Goal: Task Accomplishment & Management: Complete application form

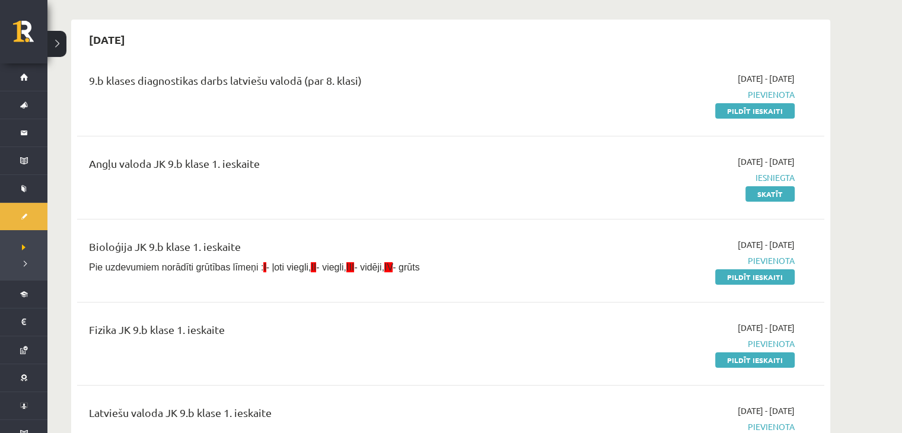
scroll to position [99, 0]
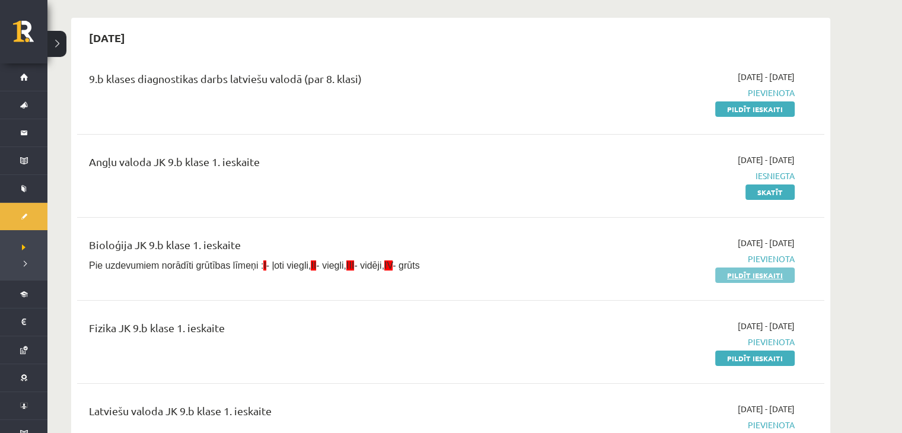
click at [735, 276] on link "Pildīt ieskaiti" at bounding box center [756, 275] width 80 height 15
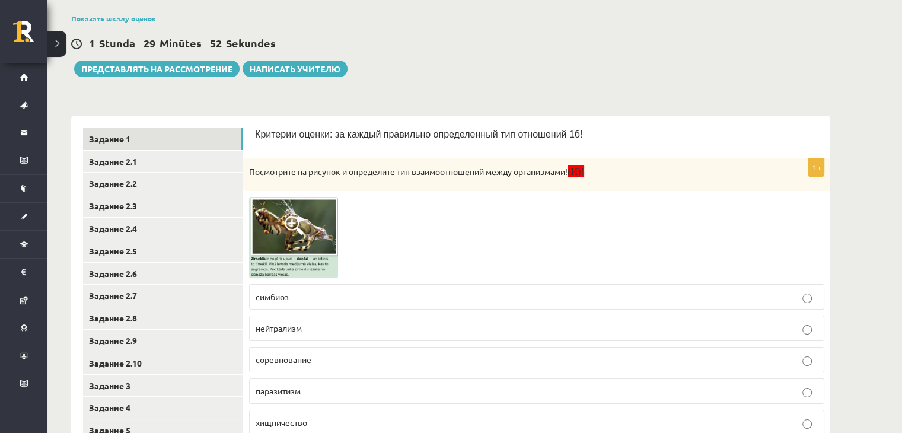
scroll to position [111, 0]
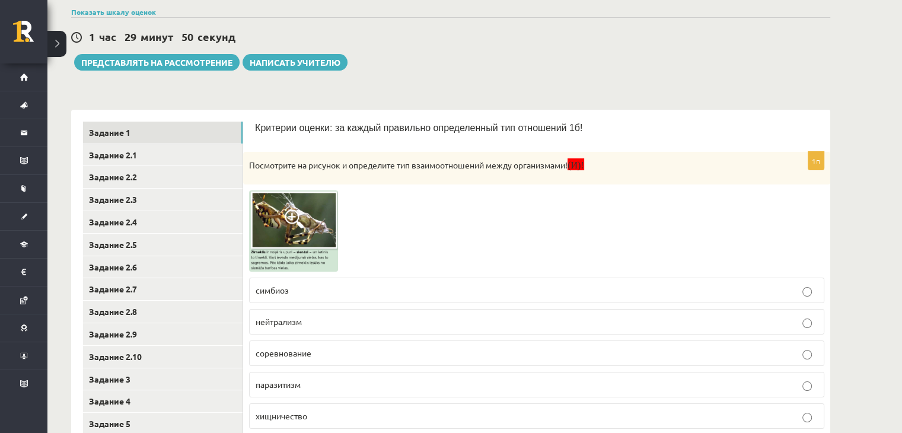
click at [298, 214] on span at bounding box center [294, 218] width 19 height 19
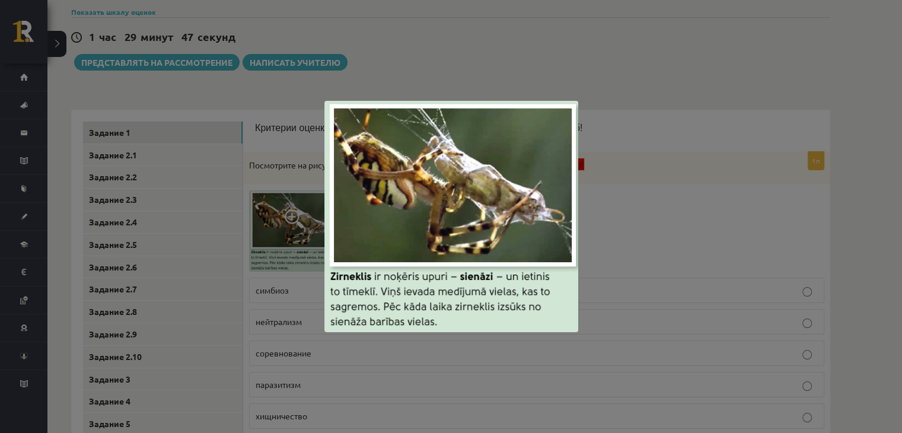
click at [631, 202] on div at bounding box center [451, 216] width 902 height 433
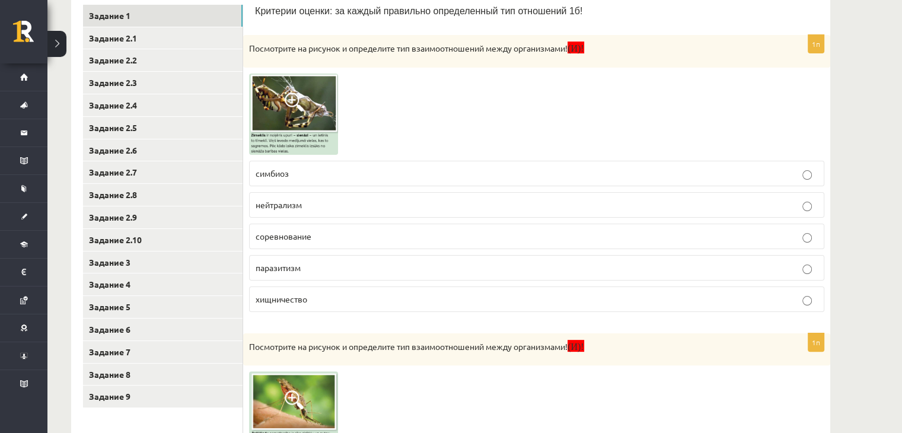
scroll to position [227, 0]
click at [616, 296] on p "хищничество" at bounding box center [537, 300] width 562 height 12
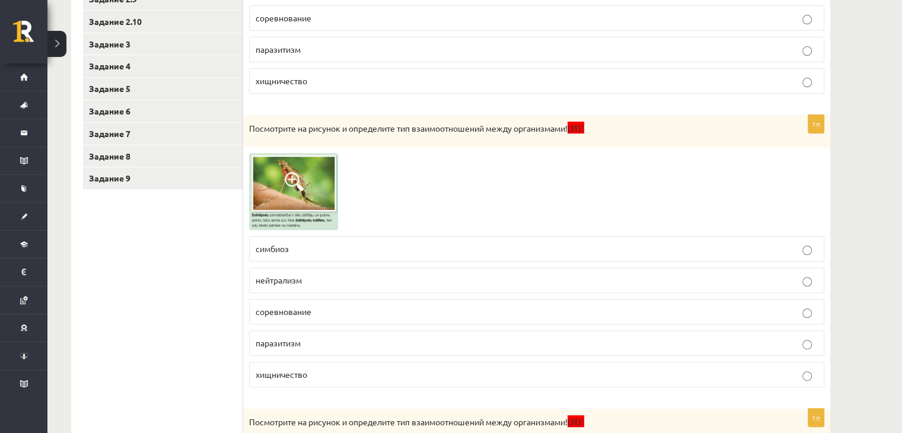
scroll to position [448, 0]
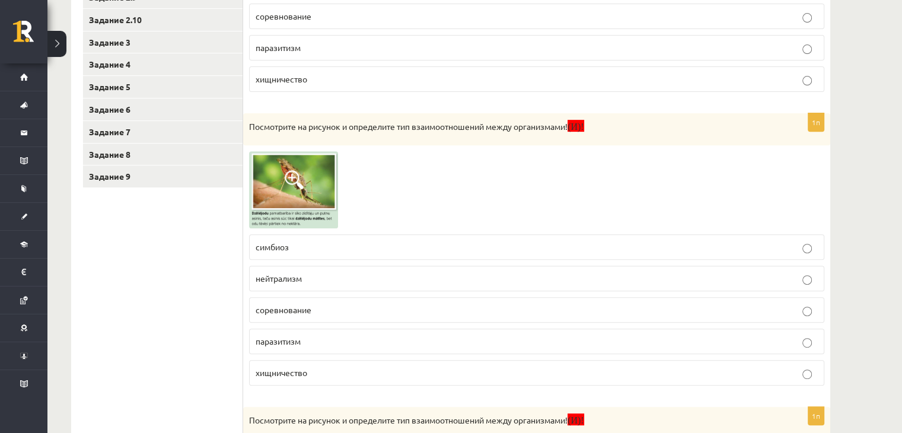
click at [296, 186] on span at bounding box center [294, 179] width 19 height 19
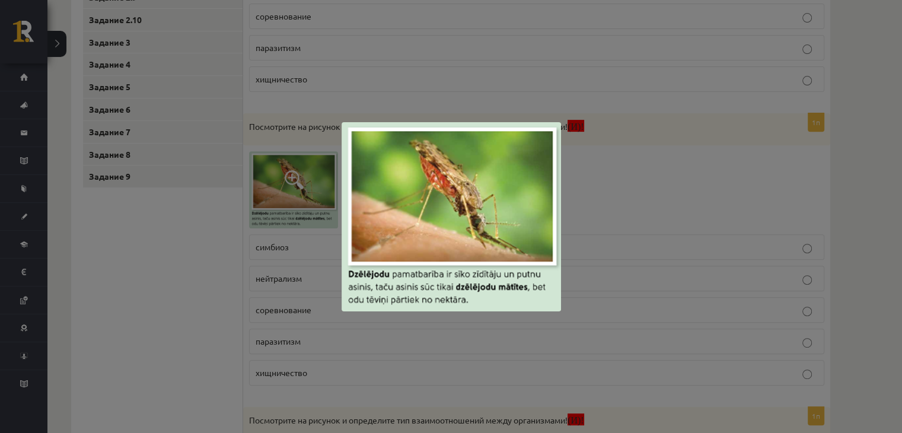
click at [724, 190] on div at bounding box center [451, 216] width 902 height 433
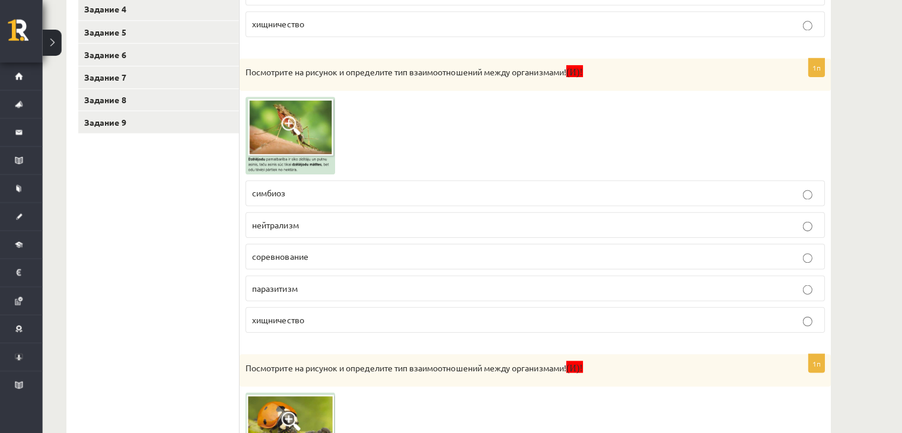
scroll to position [501, 0]
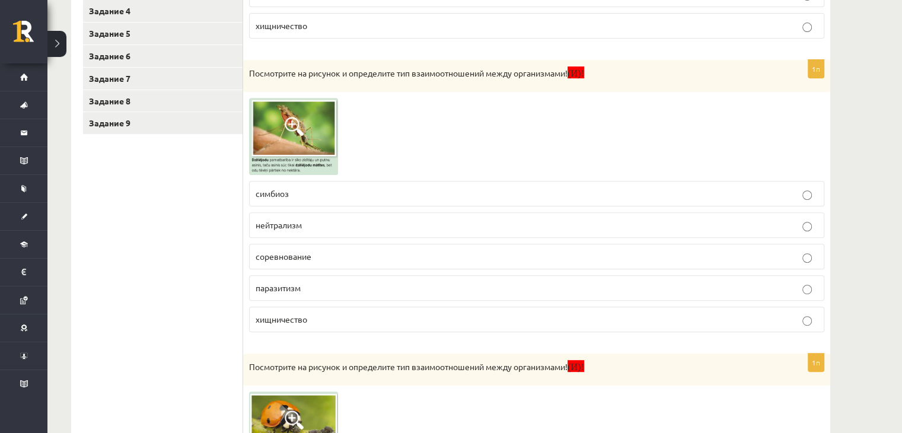
click at [672, 195] on p "симбиоз" at bounding box center [537, 193] width 562 height 12
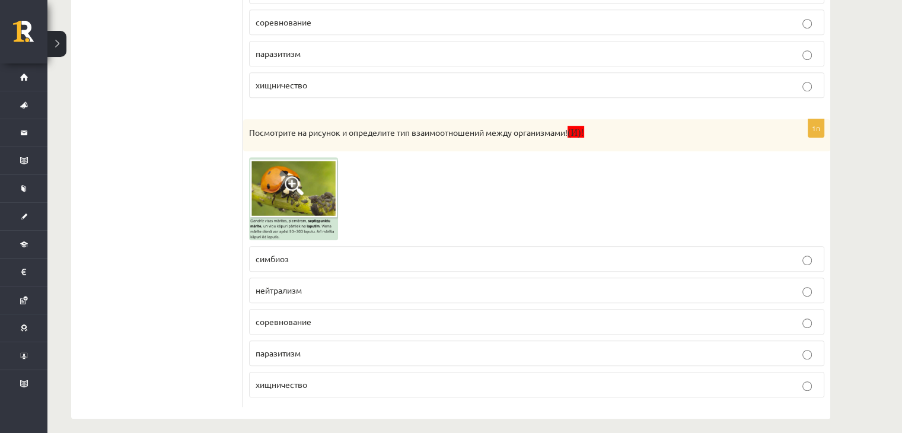
scroll to position [741, 0]
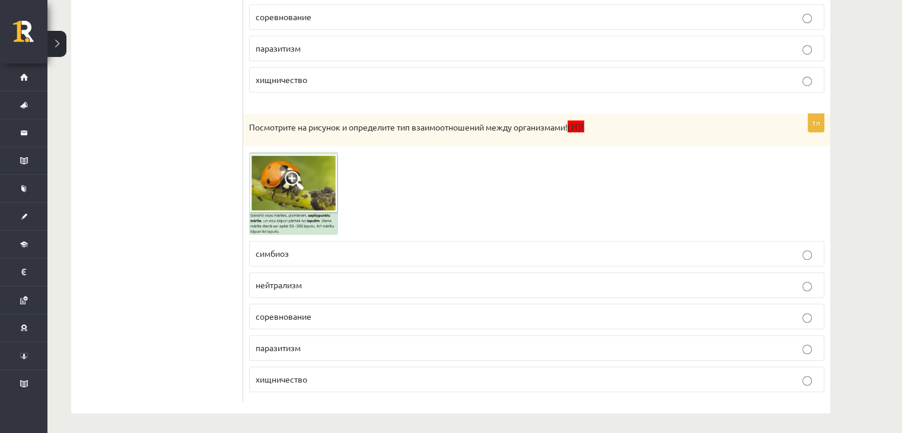
click at [312, 187] on img at bounding box center [293, 193] width 89 height 82
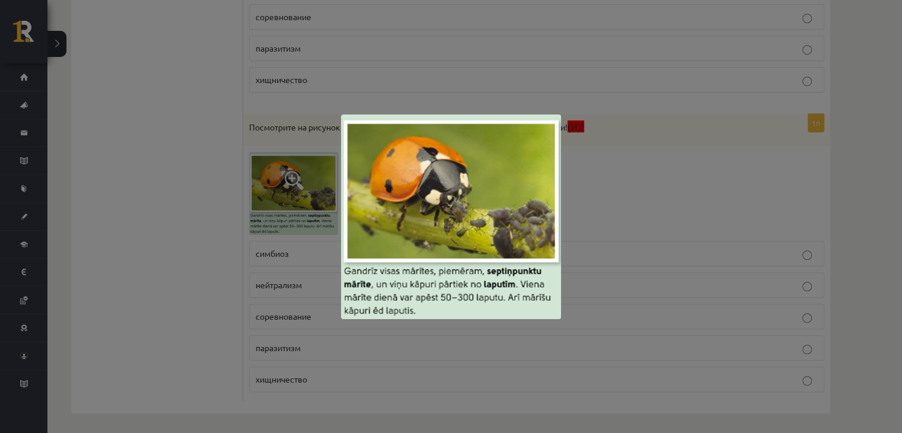
click at [620, 190] on div at bounding box center [451, 216] width 902 height 433
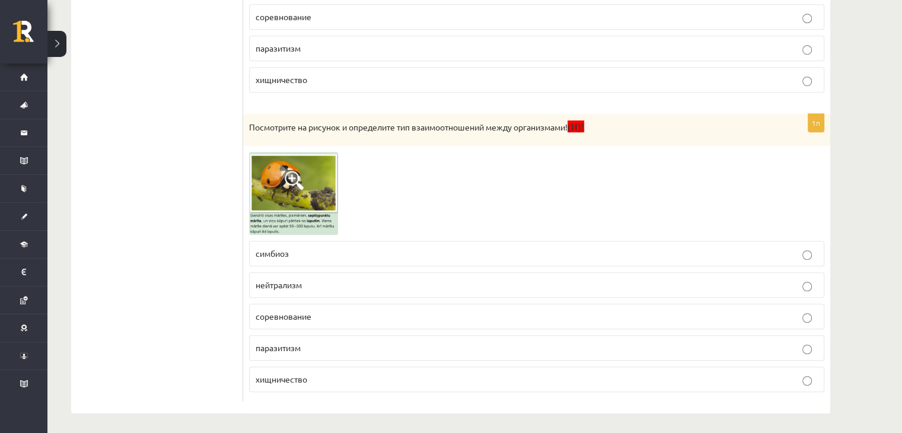
click at [352, 387] on label "хищничество" at bounding box center [537, 380] width 576 height 26
click at [357, 374] on p "хищничество" at bounding box center [537, 379] width 562 height 12
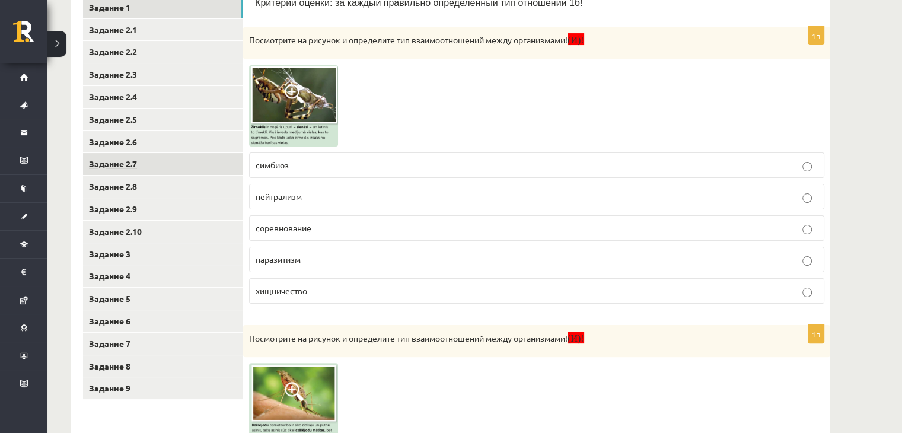
scroll to position [236, 0]
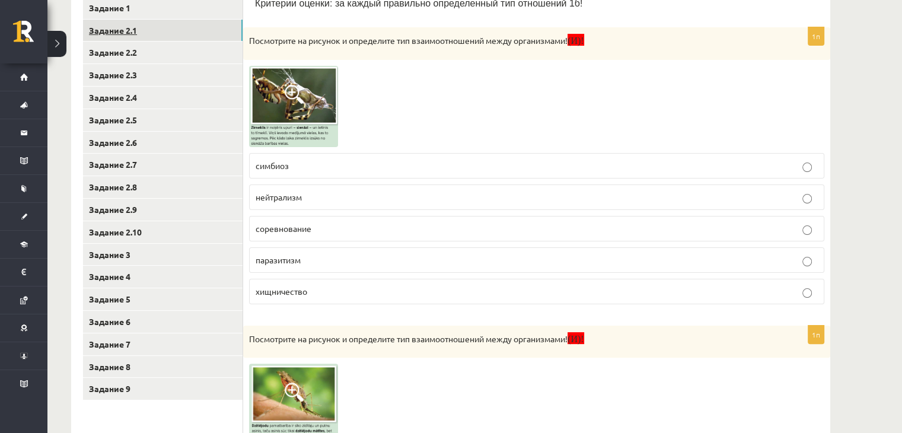
click at [193, 36] on link "Задание 2.1" at bounding box center [163, 31] width 160 height 22
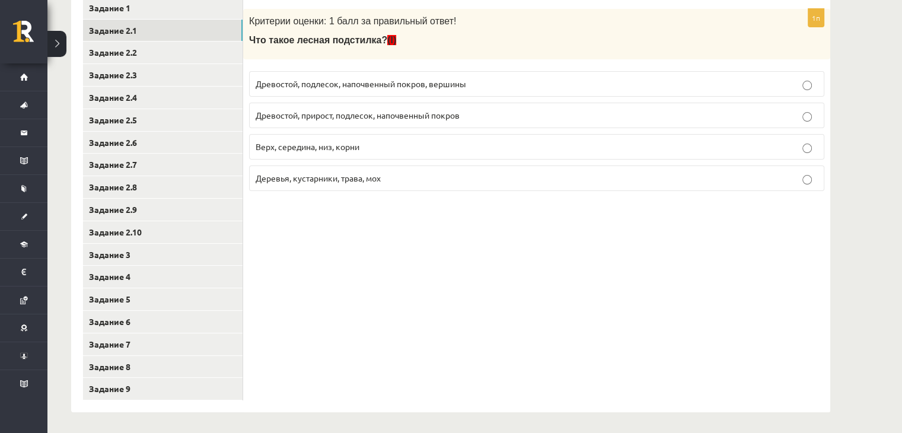
click at [322, 173] on font "Деревья, кустарники, трава, мох" at bounding box center [318, 178] width 125 height 11
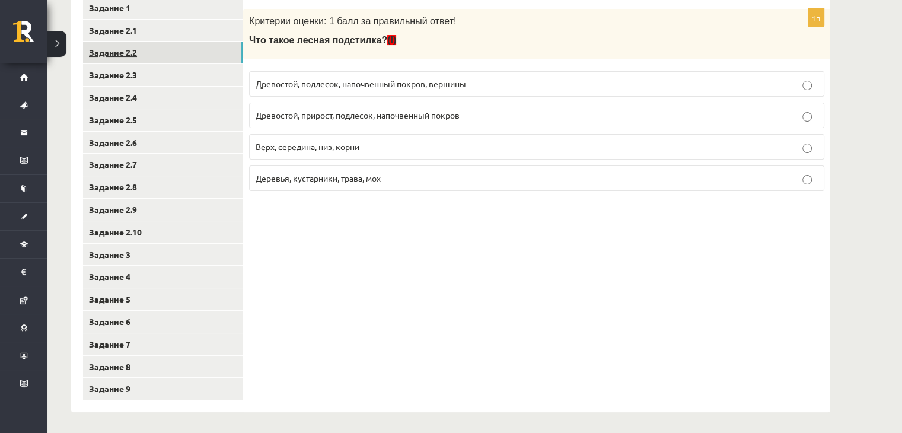
click at [174, 45] on link "Задание 2.2" at bounding box center [163, 53] width 160 height 22
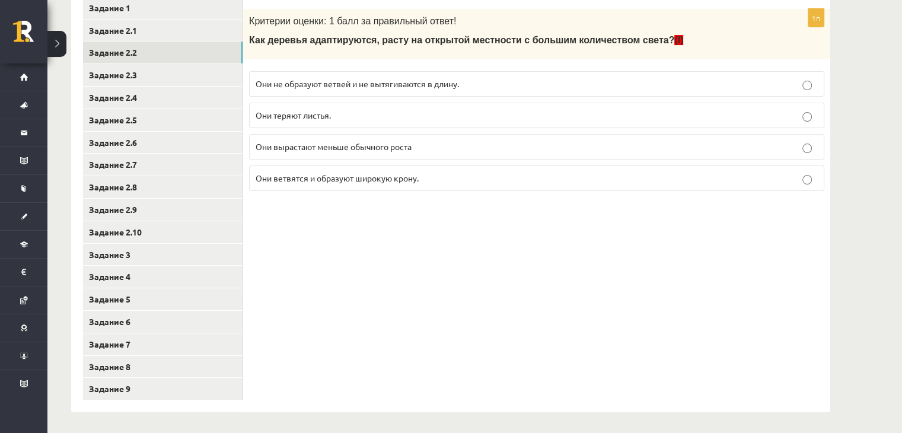
click at [404, 87] on font "Они не образуют ветвей и не вытягиваются в длину." at bounding box center [358, 83] width 204 height 11
click at [179, 69] on link "Задание 2.3" at bounding box center [163, 75] width 160 height 22
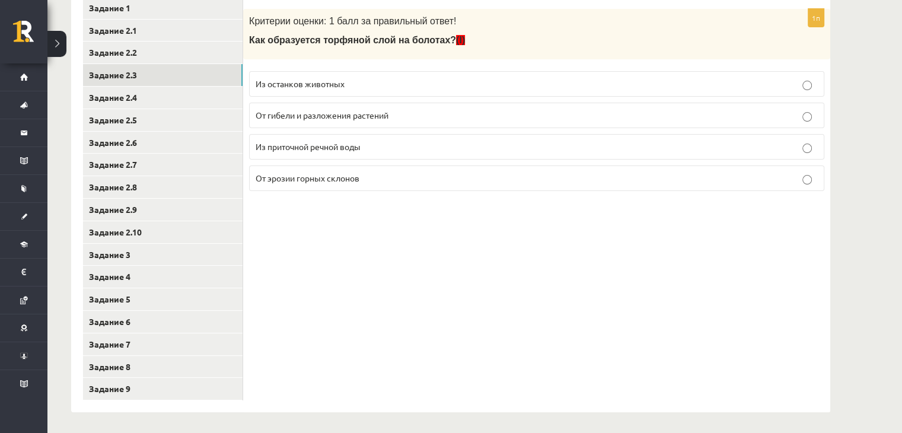
click at [337, 145] on font "Из приточной речной воды" at bounding box center [308, 146] width 105 height 11
click at [210, 97] on link "Задание 2.4" at bounding box center [163, 98] width 160 height 22
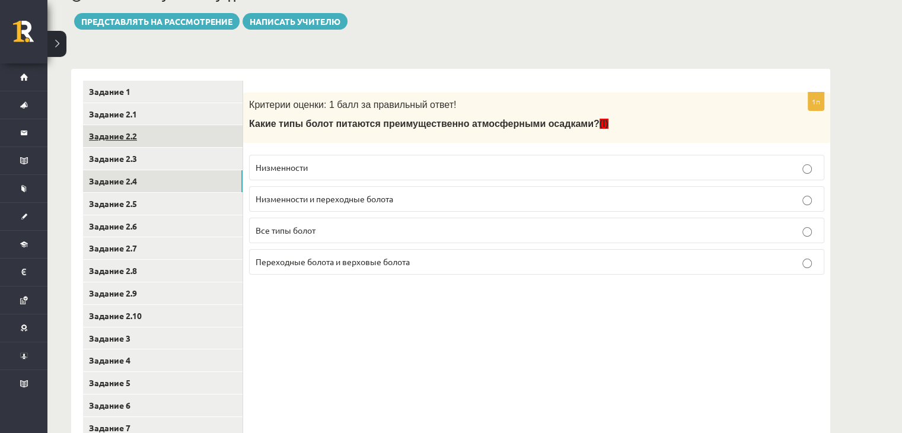
scroll to position [159, 0]
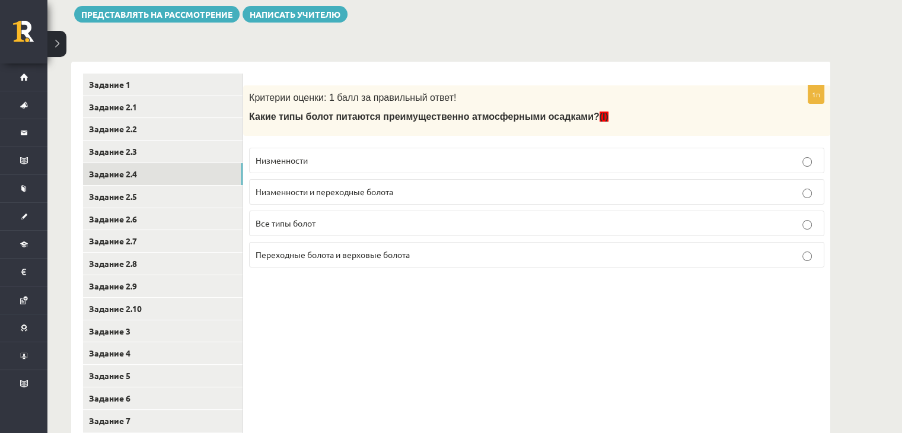
click at [282, 255] on font "Переходные болота и верховые болота" at bounding box center [333, 254] width 154 height 11
click at [167, 193] on link "Задание 2.5" at bounding box center [163, 197] width 160 height 22
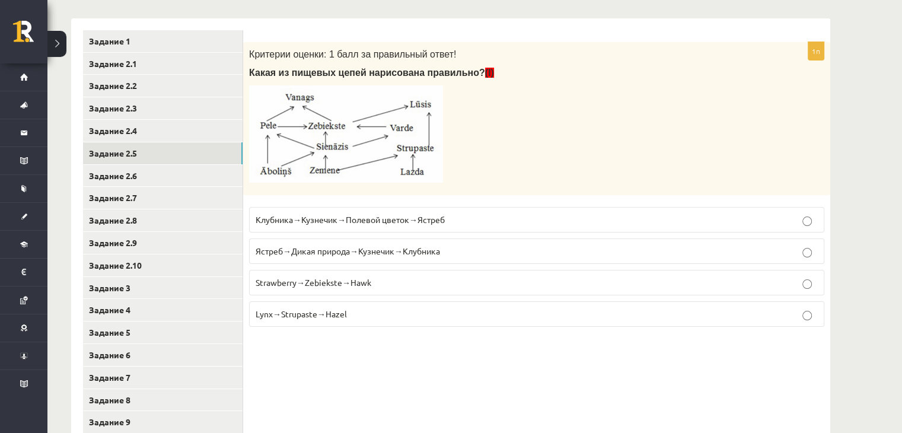
scroll to position [202, 0]
click at [482, 246] on p "Ястреб→Дикая природа→Кузнечик→Клубника" at bounding box center [537, 252] width 562 height 12
click at [221, 176] on link "Задание 2.6" at bounding box center [163, 177] width 160 height 22
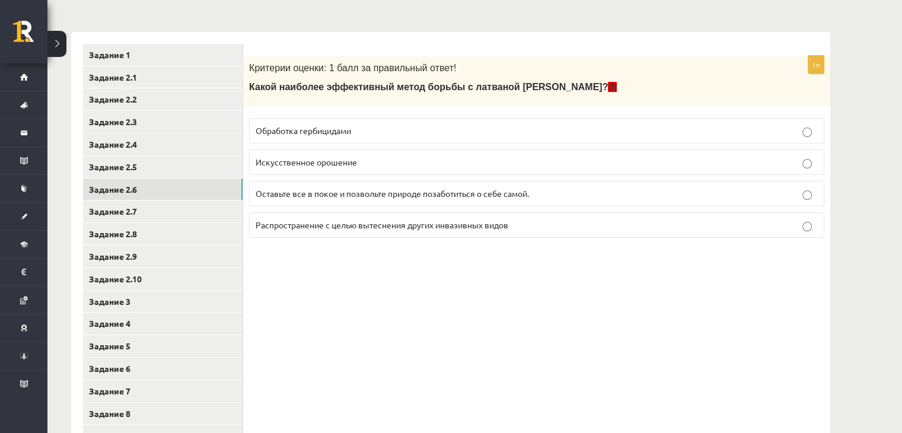
scroll to position [185, 0]
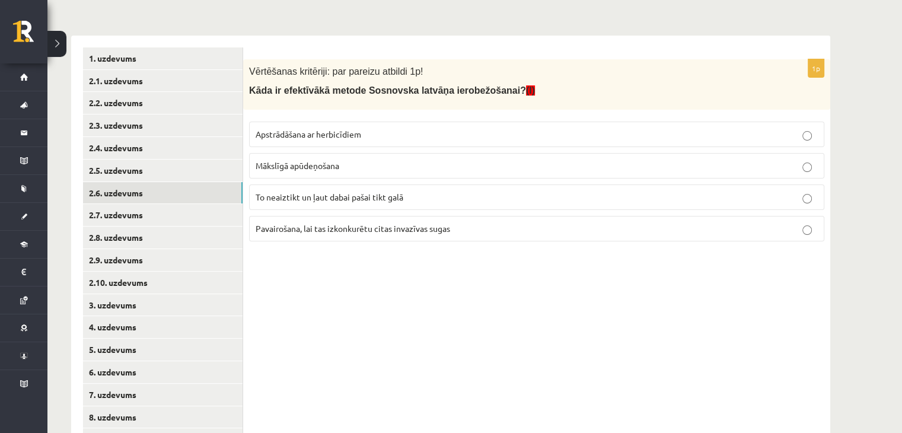
click at [447, 349] on div "1p Vērtēšanas kritēriji: par pareizu atbildi 1p! Kāda ir efektīvākā metode Sosn…" at bounding box center [536, 249] width 587 height 427
click at [412, 132] on p "Apstrādāšana ar herbicīdiem" at bounding box center [537, 134] width 562 height 12
click at [179, 217] on link "2.7. uzdevums" at bounding box center [163, 215] width 160 height 22
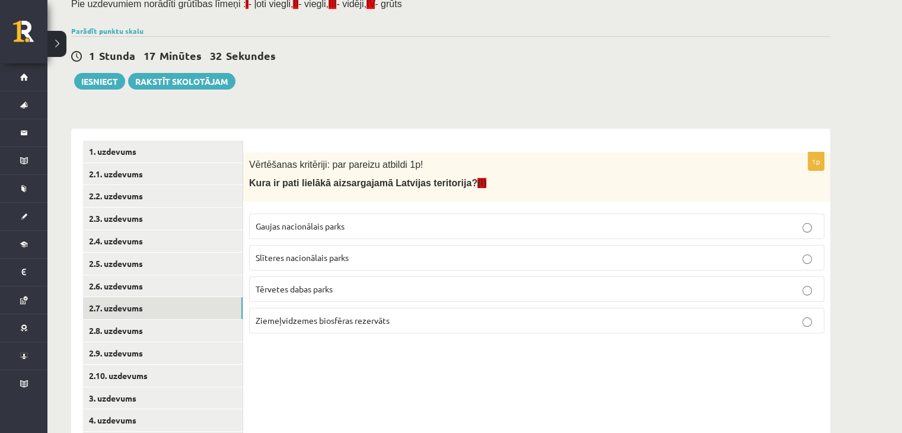
scroll to position [0, 0]
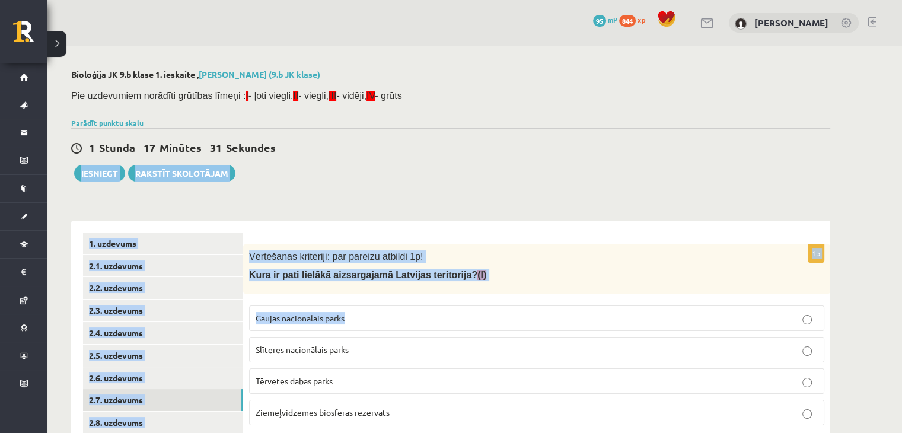
drag, startPoint x: 873, startPoint y: 119, endPoint x: 840, endPoint y: 152, distance: 47.0
click at [840, 152] on div "Bioloģija JK 9.b klase 1. ieskaite , [PERSON_NAME] (9.b JK klase) Pie uzdevumie…" at bounding box center [474, 359] width 855 height 626
click at [840, 152] on div "Bioloģija JK 9.b klase 1. ieskaite , [PERSON_NAME] (9.b JK klase) Pie uzdevumie…" at bounding box center [450, 359] width 807 height 626
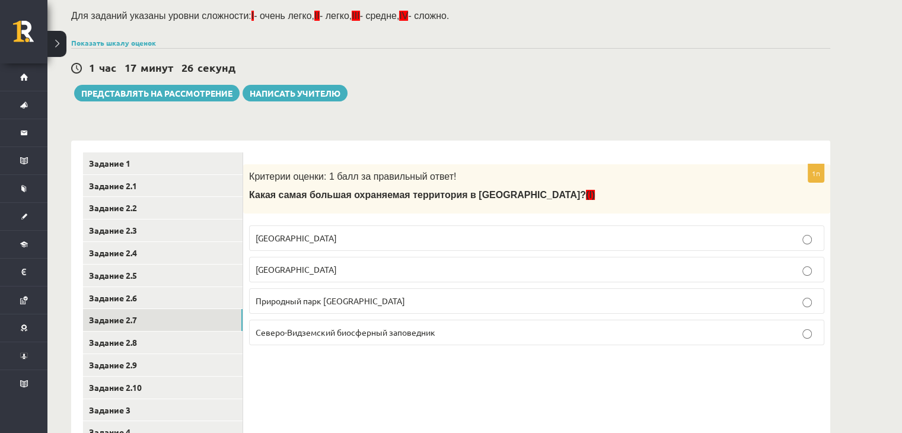
scroll to position [81, 0]
click at [584, 112] on div "Биология JK 9.b 1 класс, [PERSON_NAME] (9.b JK класс) Для заданий указаны уровн…" at bounding box center [450, 278] width 807 height 626
click at [141, 338] on link "Задание 2.8" at bounding box center [163, 342] width 160 height 22
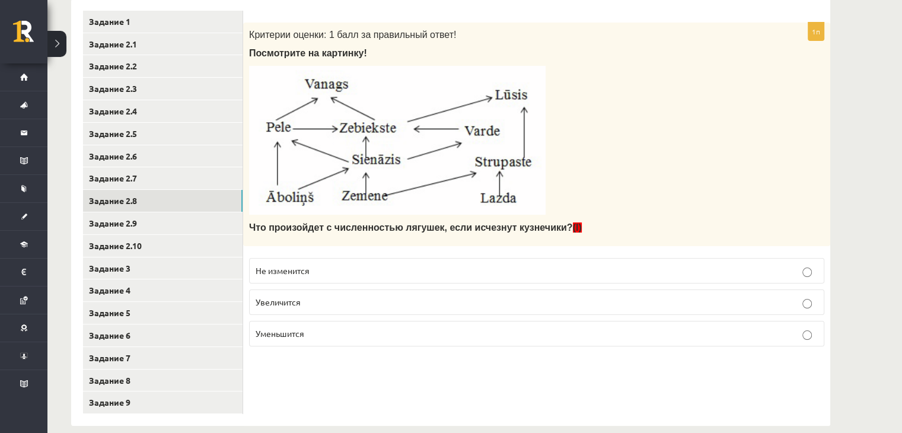
scroll to position [223, 0]
click at [339, 328] on p "Уменьшится" at bounding box center [537, 332] width 562 height 12
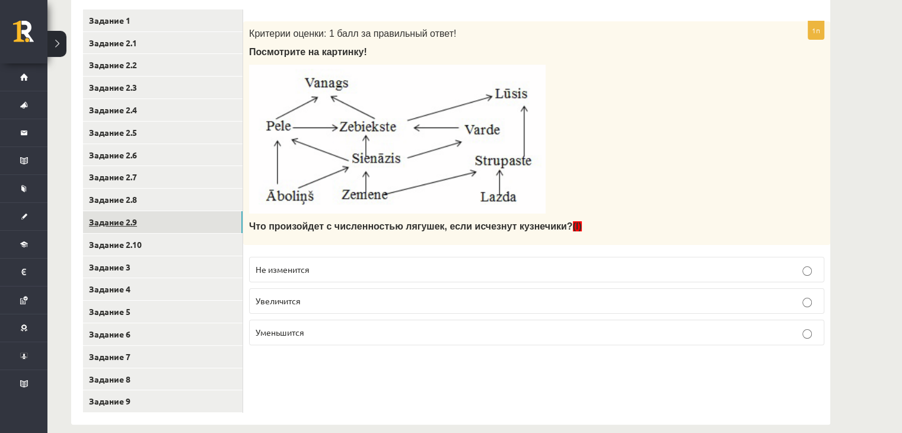
click at [223, 218] on link "Задание 2.9" at bounding box center [163, 222] width 160 height 22
drag, startPoint x: 336, startPoint y: 329, endPoint x: 315, endPoint y: 336, distance: 22.5
click at [315, 336] on p "Мышь и тупой" at bounding box center [537, 332] width 562 height 12
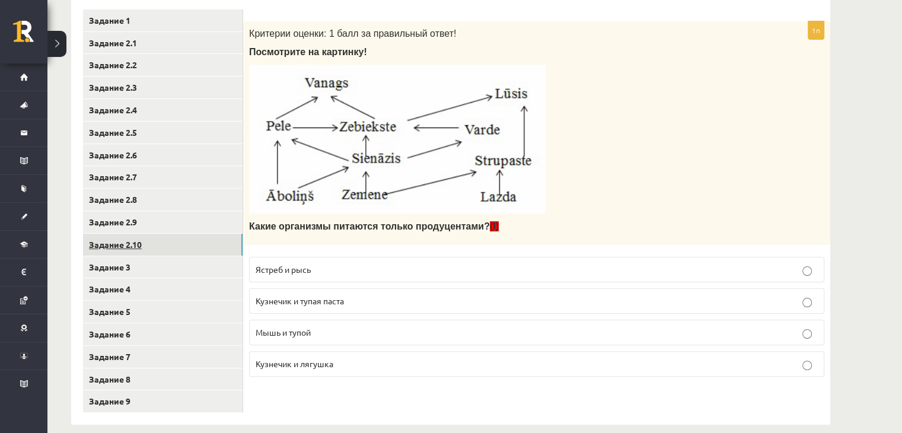
click at [183, 246] on link "Задание 2.10" at bounding box center [163, 245] width 160 height 22
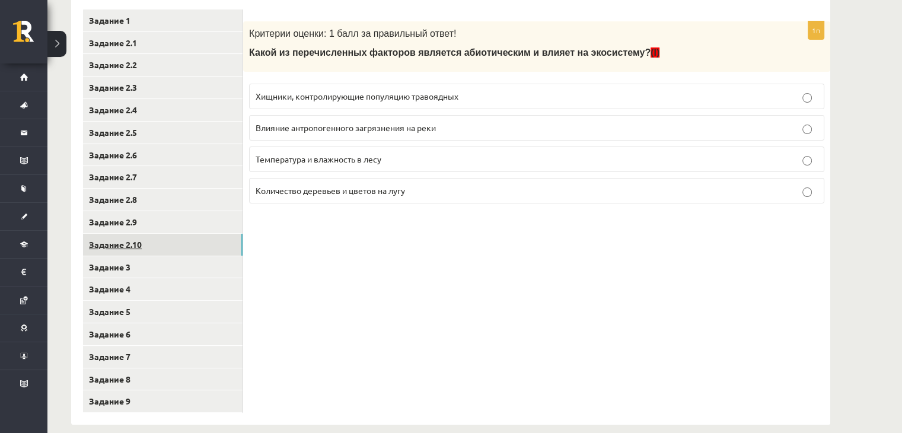
click at [183, 246] on link "Задание 2.10" at bounding box center [163, 245] width 160 height 22
click at [394, 160] on p "Температура и влажность в лесу" at bounding box center [537, 159] width 562 height 12
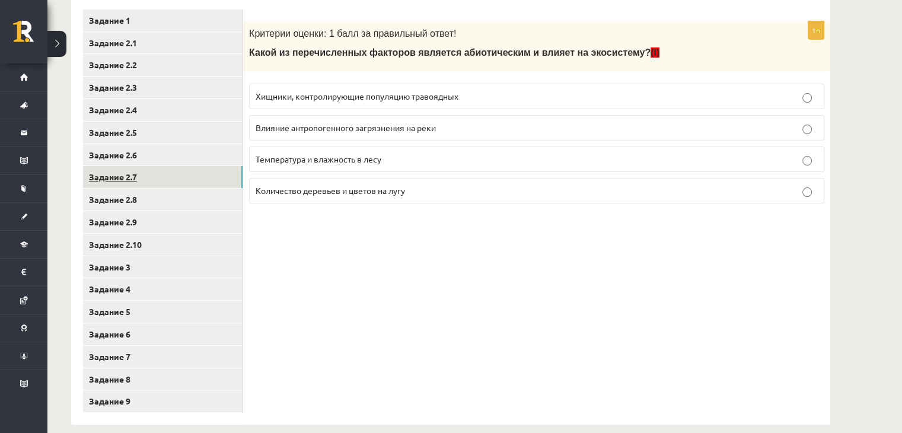
click at [188, 172] on link "Задание 2.7" at bounding box center [163, 177] width 160 height 22
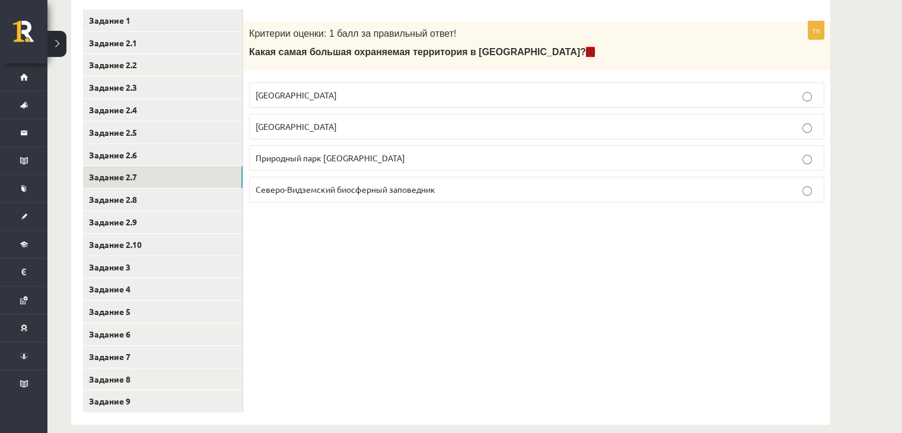
click at [308, 92] on font "[GEOGRAPHIC_DATA]" at bounding box center [296, 95] width 81 height 11
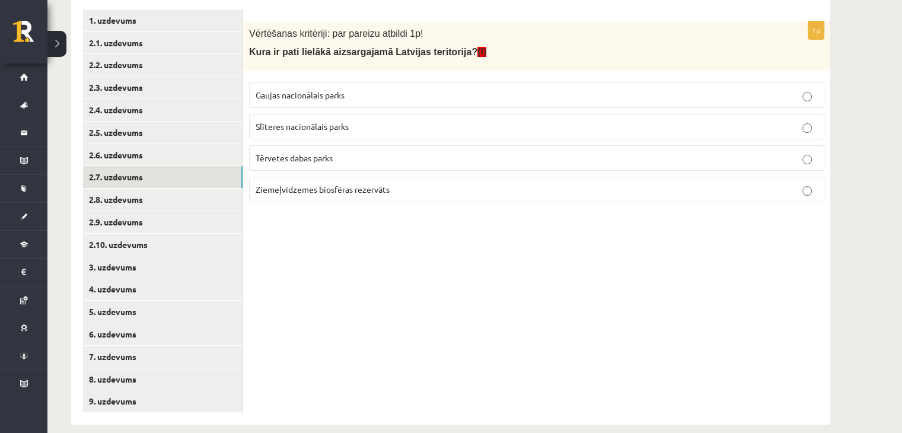
click at [797, 244] on div "1p Vērtēšanas kritēriji: par pareizu atbildi 1p! Kura ir pati lielākā aizsargaj…" at bounding box center [536, 211] width 587 height 427
click at [634, 186] on p "Ziemeļvidzemes biosfēras rezervāts" at bounding box center [537, 189] width 562 height 12
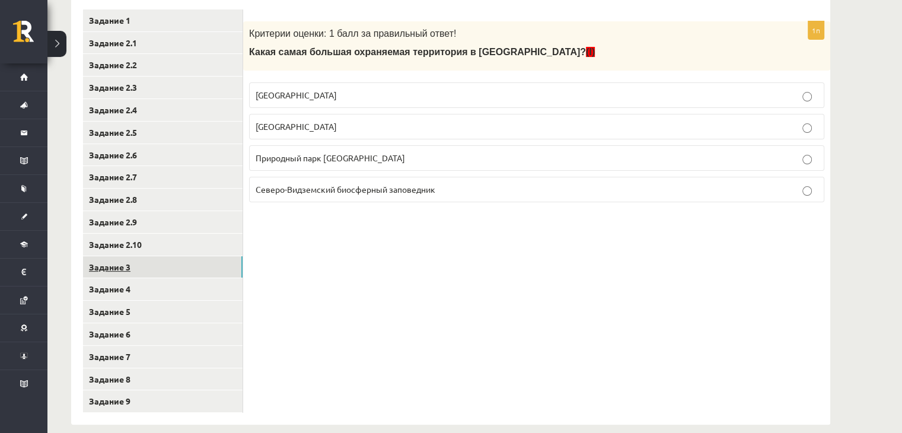
click at [119, 274] on link "Задание 3" at bounding box center [163, 267] width 160 height 22
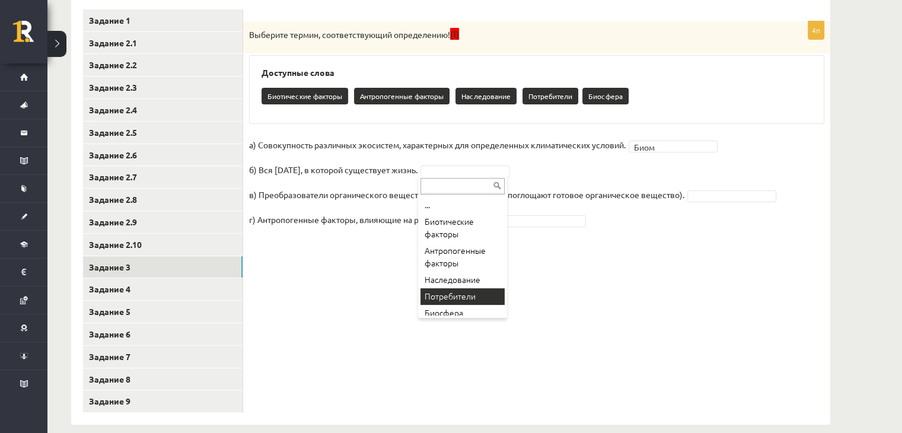
scroll to position [6, 0]
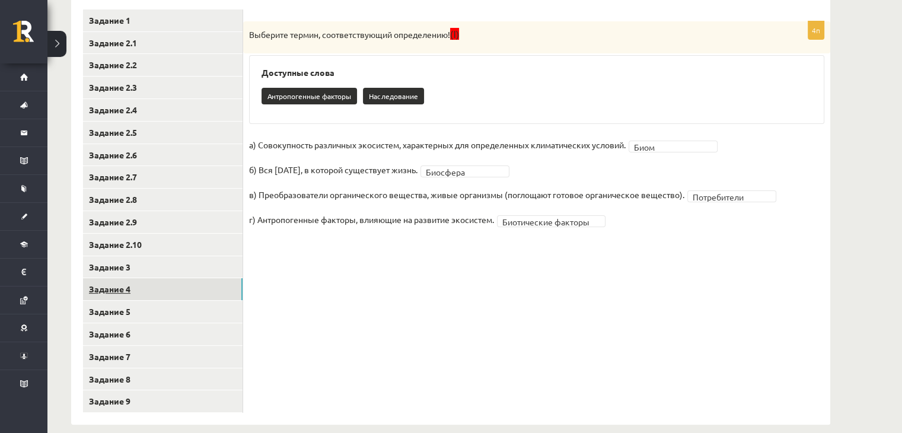
click at [185, 287] on link "Задание 4" at bounding box center [163, 289] width 160 height 22
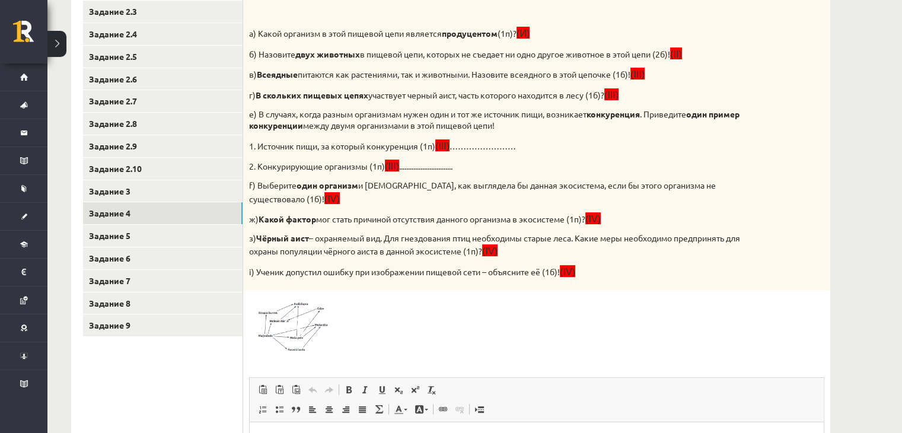
scroll to position [299, 0]
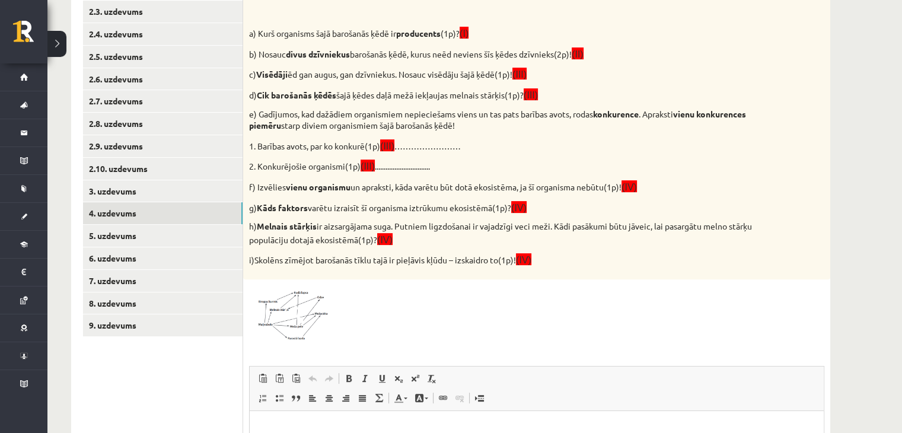
click at [777, 145] on div "Vērtēšanas kritēriji: par katru pareizu atbildi 1p! Attēlā redzamā diagramma ra…" at bounding box center [536, 112] width 587 height 334
click at [294, 312] on span at bounding box center [294, 313] width 19 height 19
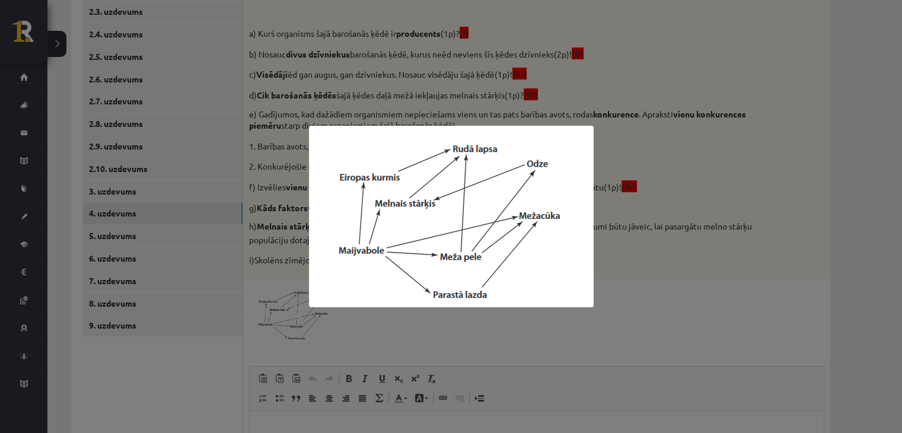
click at [685, 221] on div at bounding box center [451, 216] width 902 height 433
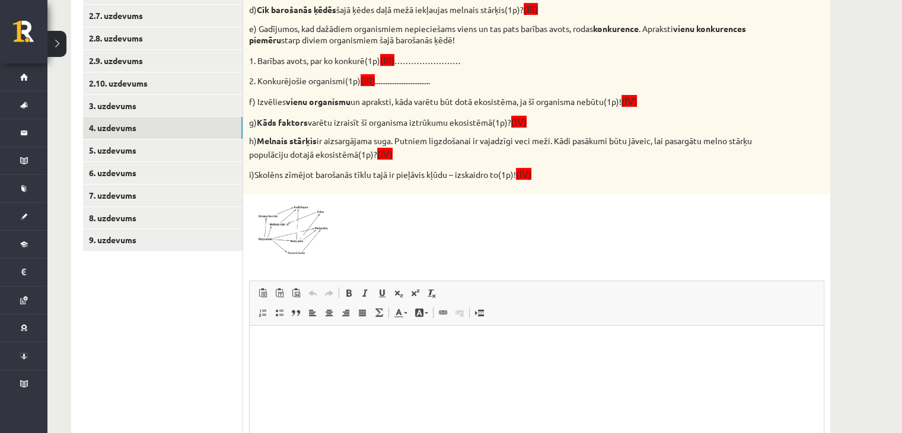
scroll to position [388, 0]
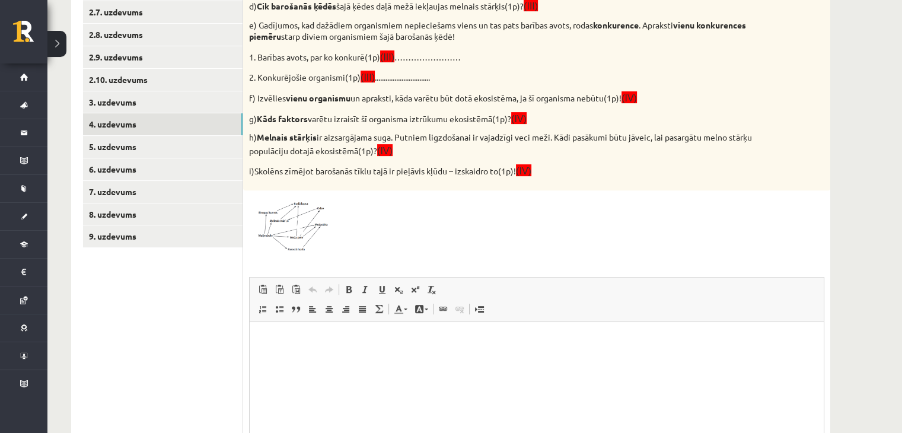
click at [285, 221] on span at bounding box center [294, 224] width 19 height 19
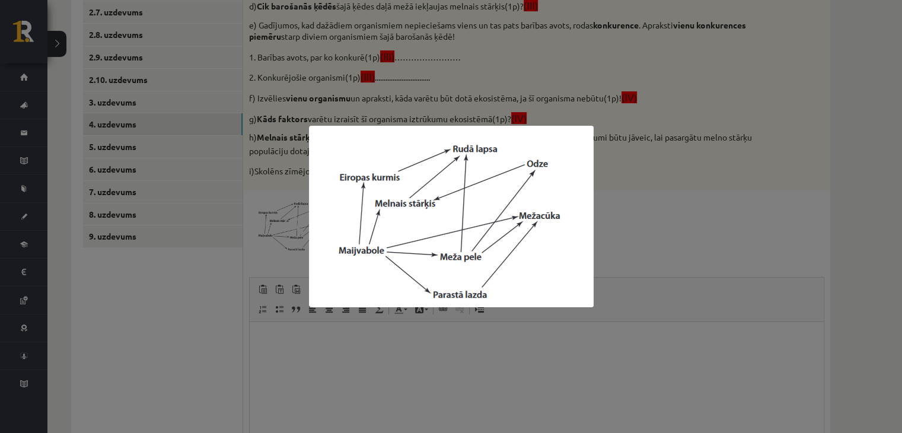
click at [654, 206] on div at bounding box center [451, 216] width 902 height 433
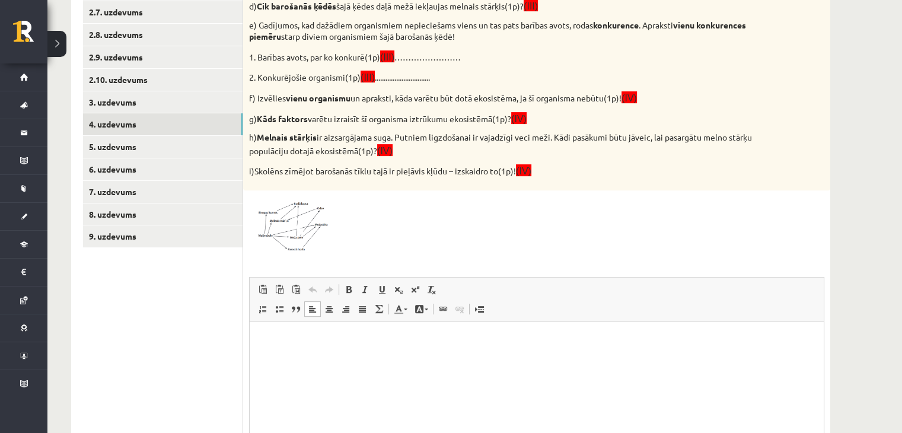
click at [357, 348] on html at bounding box center [537, 340] width 574 height 36
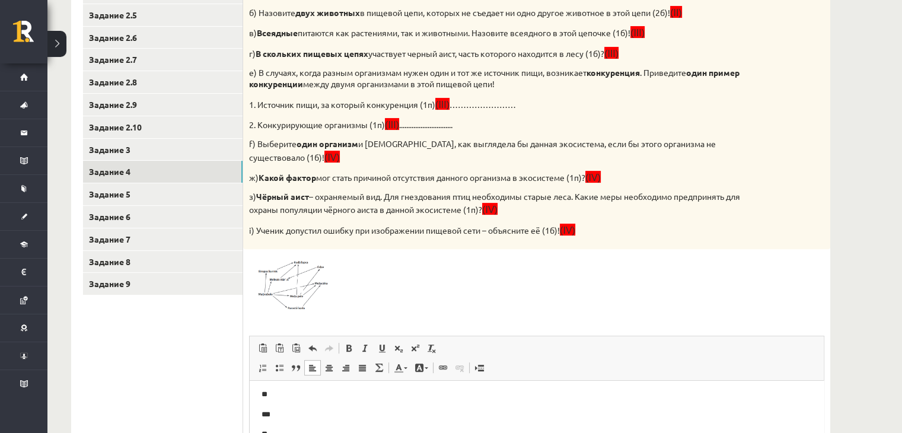
scroll to position [341, 0]
click at [327, 256] on img at bounding box center [293, 283] width 89 height 57
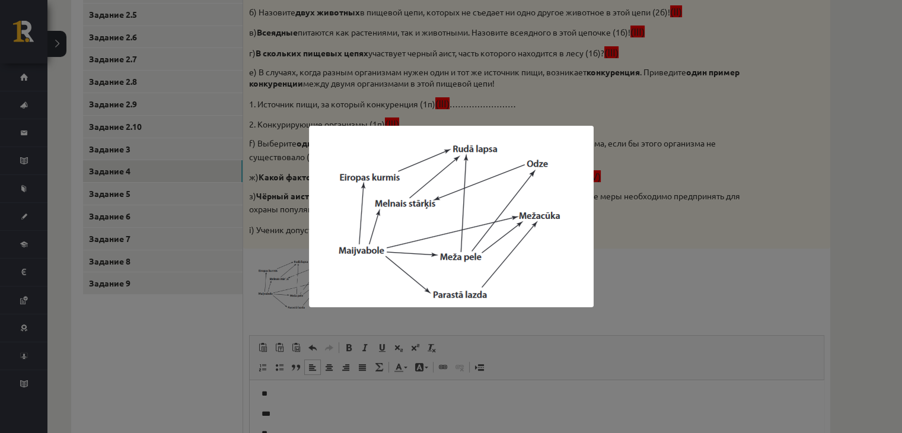
click at [722, 212] on div at bounding box center [451, 216] width 902 height 433
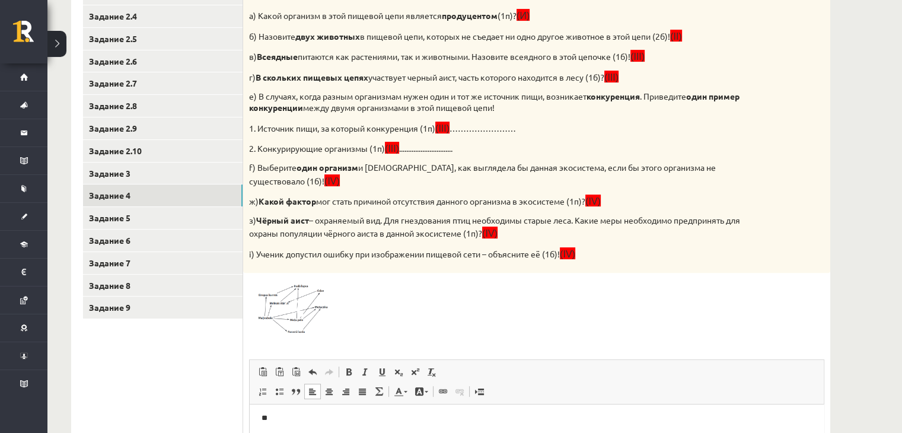
scroll to position [316, 0]
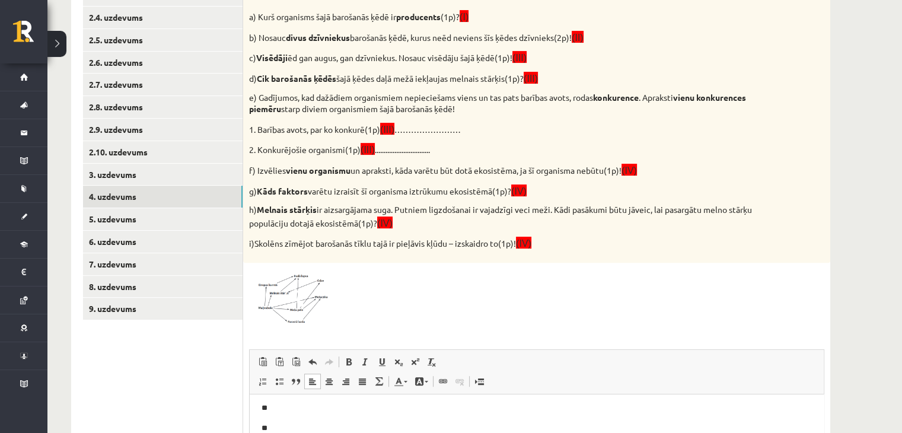
click at [723, 129] on p "1. Barības avots, par ko konkurē(1p) (III) ……………………" at bounding box center [507, 129] width 516 height 14
click at [288, 269] on img at bounding box center [293, 297] width 89 height 57
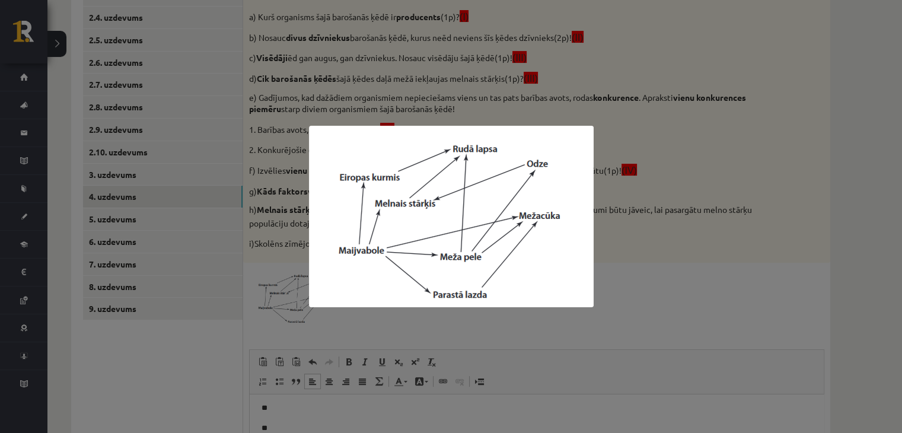
click at [596, 271] on div at bounding box center [451, 216] width 902 height 433
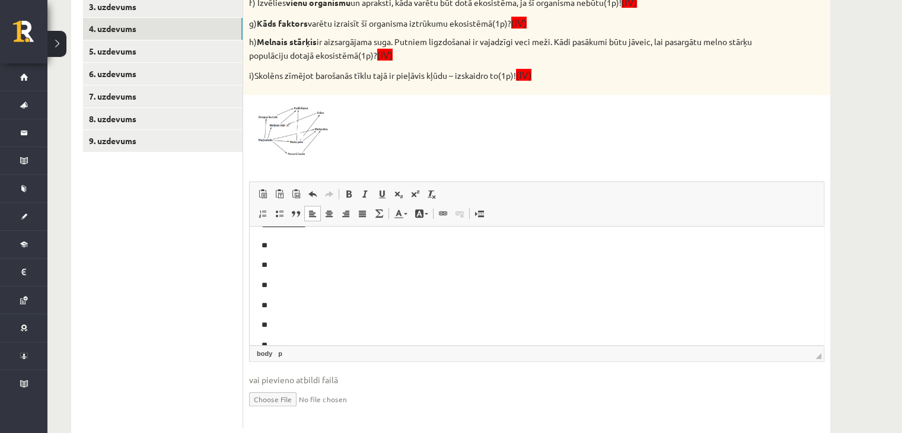
scroll to position [19, 0]
click at [288, 264] on p "**" at bounding box center [533, 265] width 542 height 12
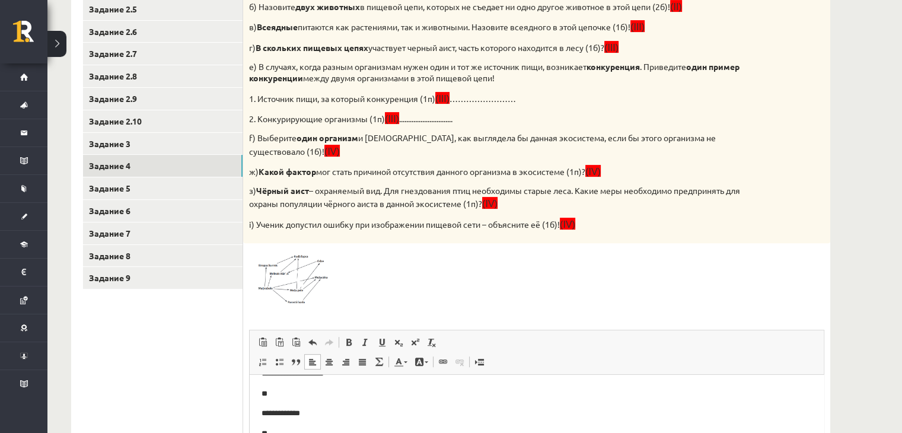
scroll to position [348, 0]
click at [533, 249] on div at bounding box center [537, 276] width 576 height 57
click at [291, 272] on span at bounding box center [294, 276] width 19 height 19
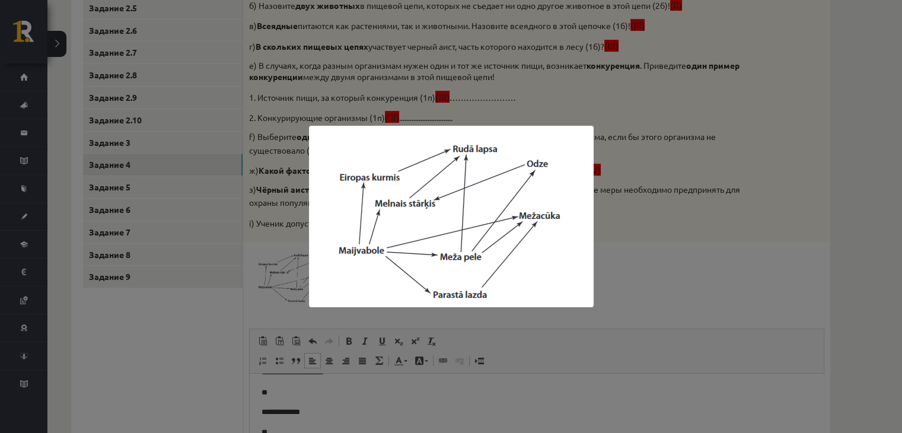
click at [686, 256] on div at bounding box center [451, 216] width 902 height 433
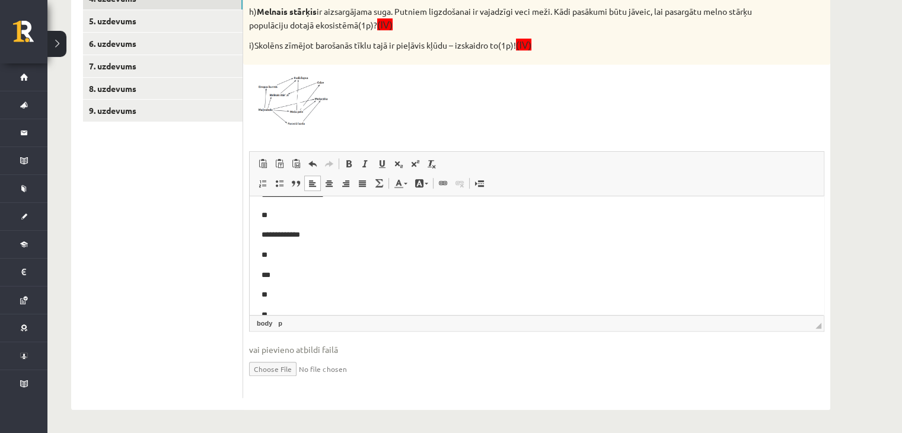
scroll to position [513, 0]
click at [239, 239] on ul "1. uzdevums 2.1. uzdevums 2.2. uzdevums 2.3. uzdevums 2.4. uzdevums 2.5. uzdevu…" at bounding box center [163, 59] width 160 height 679
click at [284, 299] on p "**" at bounding box center [533, 295] width 542 height 12
drag, startPoint x: 284, startPoint y: 299, endPoint x: 374, endPoint y: 313, distance: 91.9
click at [374, 313] on p "**" at bounding box center [533, 315] width 542 height 12
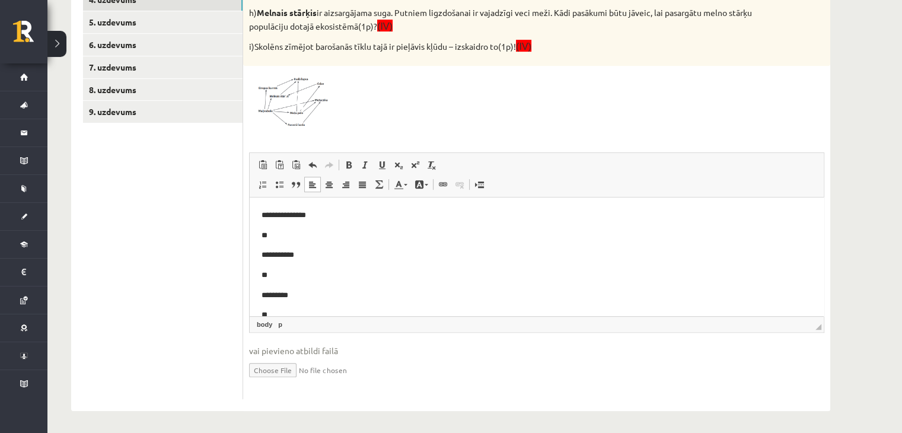
click at [345, 301] on body "**********" at bounding box center [537, 295] width 551 height 172
click at [336, 290] on p "*********" at bounding box center [533, 295] width 542 height 12
click at [300, 117] on img at bounding box center [293, 100] width 89 height 57
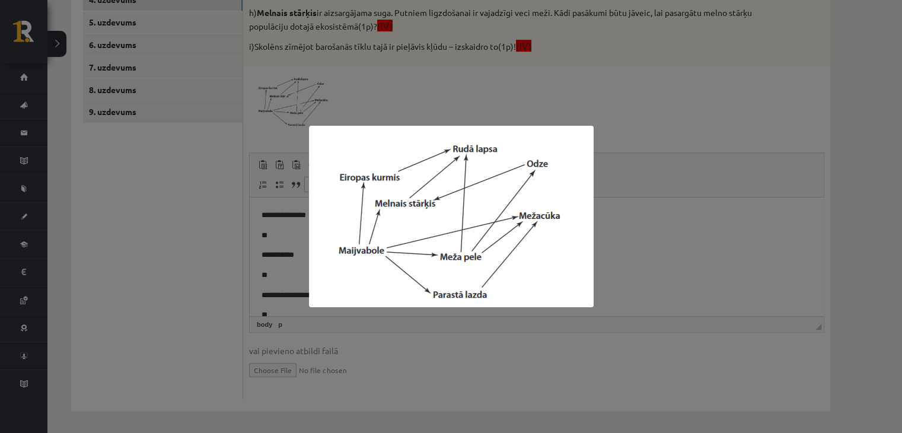
click at [540, 106] on div at bounding box center [451, 216] width 902 height 433
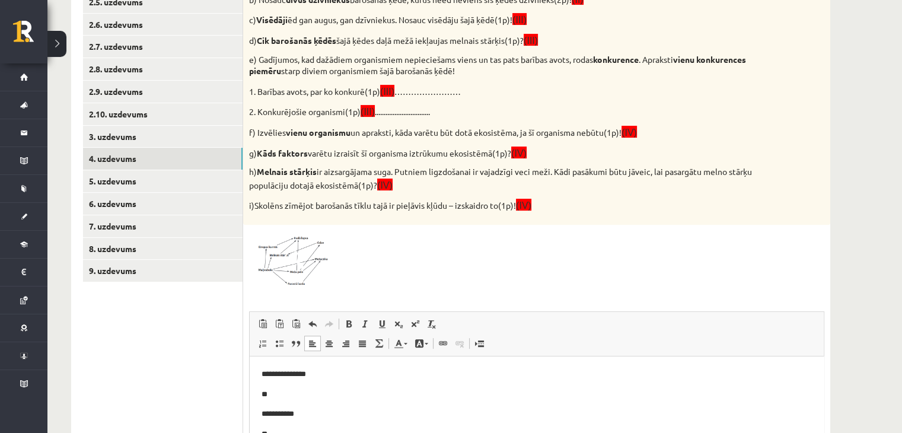
scroll to position [355, 0]
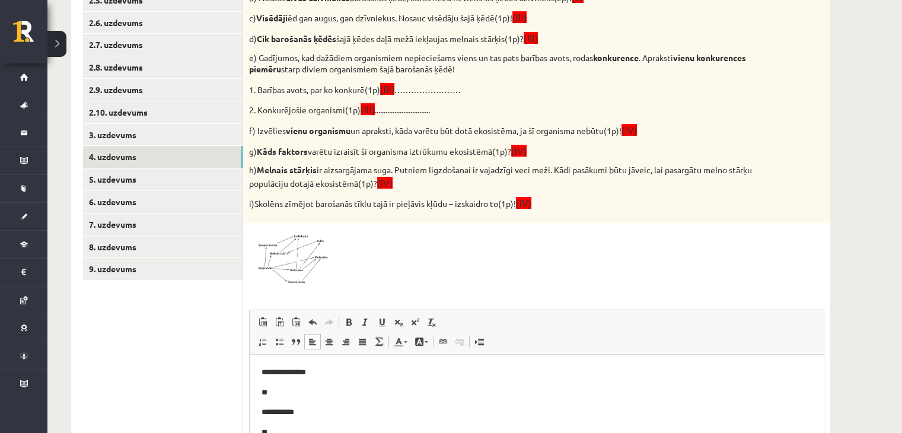
click at [559, 108] on p "2. Konkurējošie organismi(1p) (III) ..............................." at bounding box center [507, 110] width 516 height 14
click at [306, 253] on img at bounding box center [293, 257] width 89 height 57
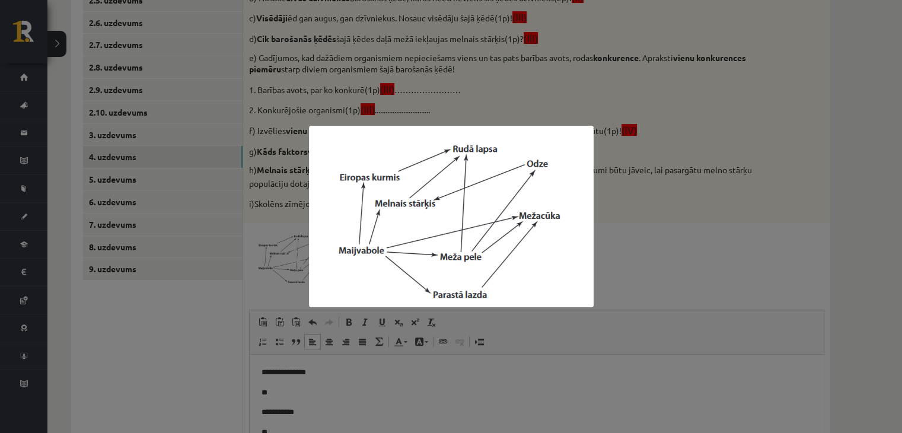
click at [655, 279] on div at bounding box center [451, 216] width 902 height 433
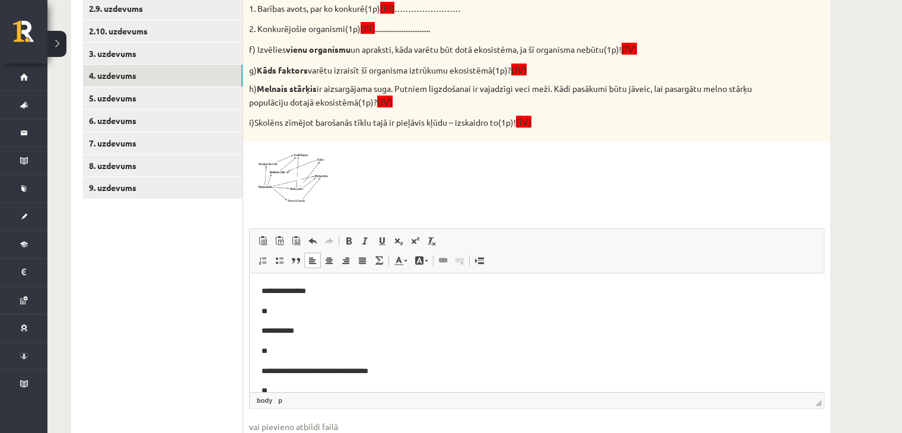
scroll to position [437, 0]
click at [293, 347] on p "**" at bounding box center [533, 351] width 542 height 12
click at [278, 311] on p "**" at bounding box center [533, 311] width 542 height 12
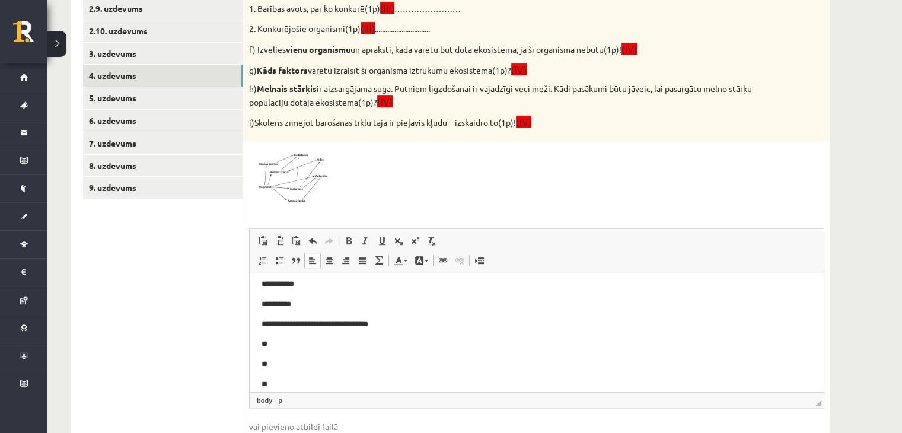
scroll to position [78, 0]
click at [290, 188] on img at bounding box center [293, 176] width 89 height 57
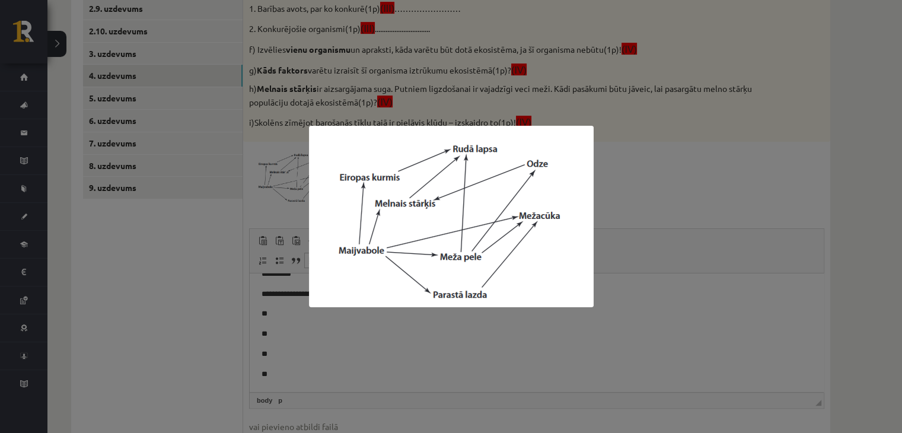
click at [665, 119] on div at bounding box center [451, 216] width 902 height 433
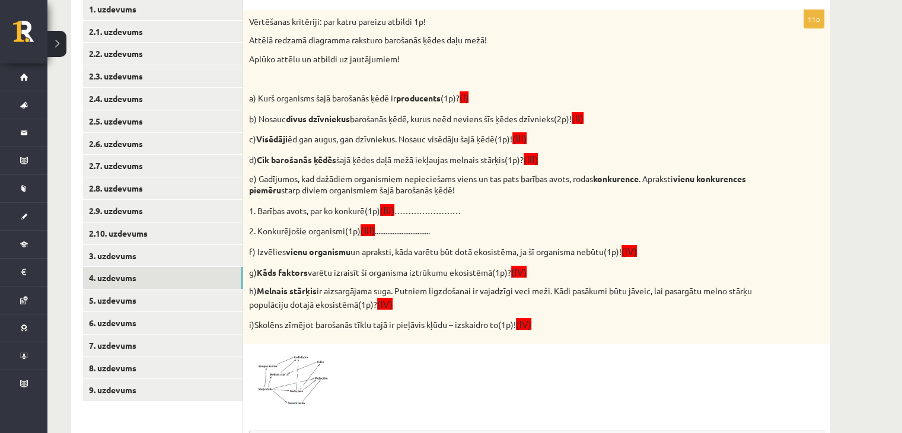
scroll to position [344, 0]
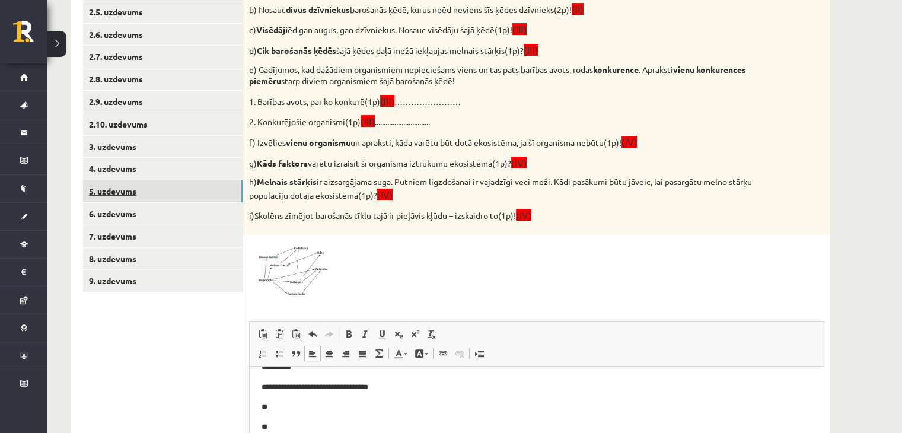
click at [130, 190] on link "5. uzdevums" at bounding box center [163, 191] width 160 height 22
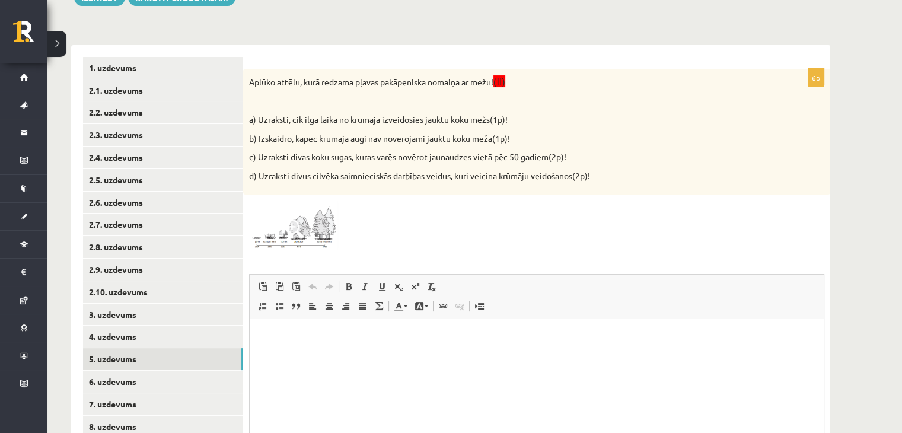
scroll to position [181, 0]
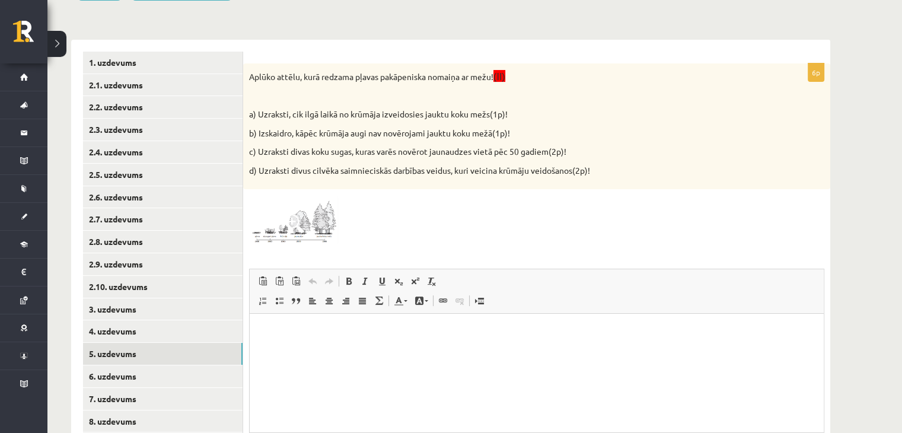
click at [332, 207] on img at bounding box center [293, 220] width 89 height 50
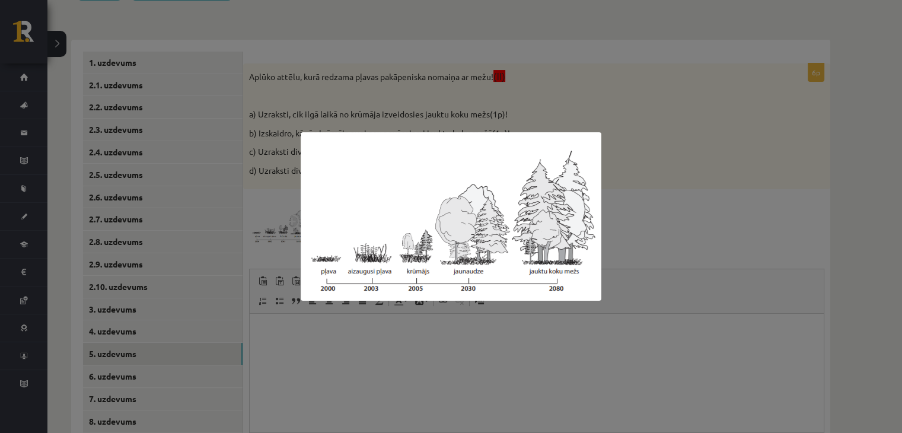
click at [523, 348] on div at bounding box center [451, 216] width 902 height 433
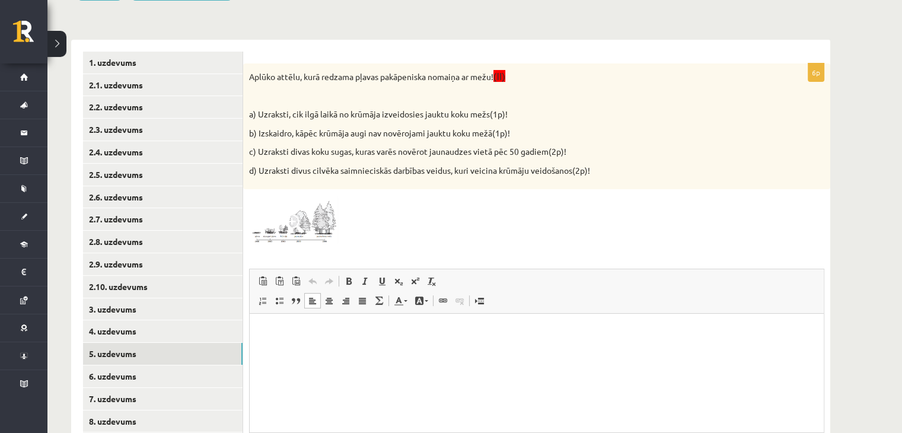
click at [523, 348] on html at bounding box center [537, 332] width 574 height 36
click at [374, 334] on p "**" at bounding box center [537, 332] width 551 height 12
click at [303, 239] on img at bounding box center [293, 220] width 89 height 50
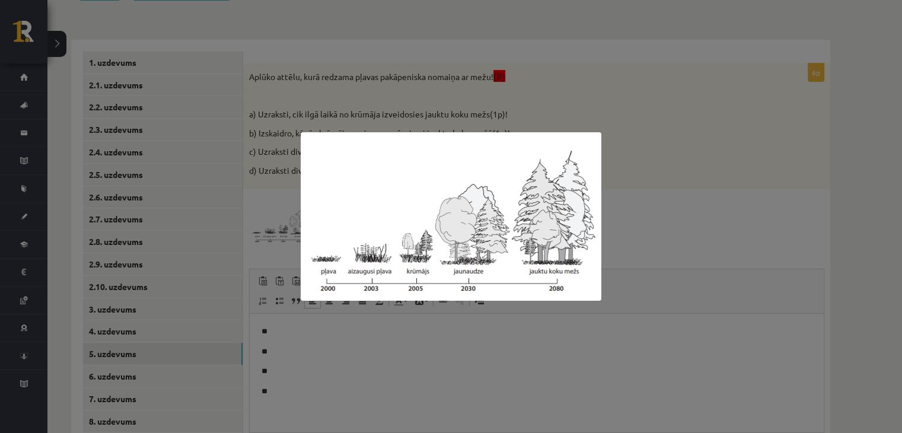
click at [646, 225] on div at bounding box center [451, 216] width 902 height 433
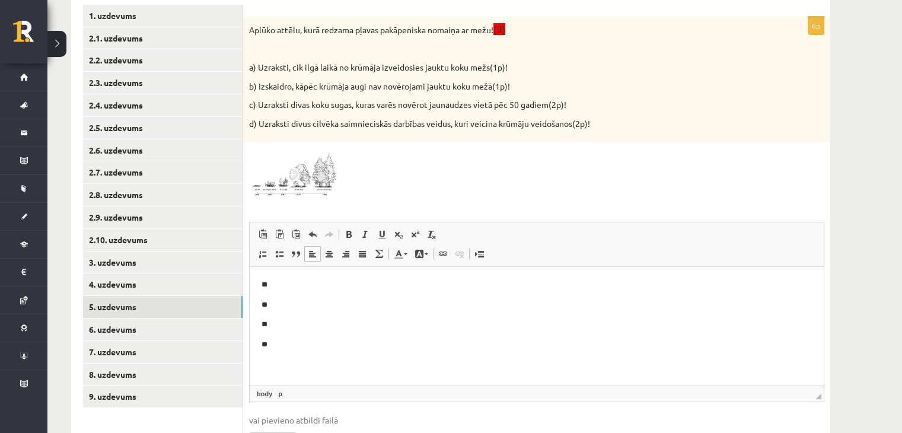
scroll to position [228, 0]
click at [347, 282] on p "**" at bounding box center [537, 284] width 551 height 12
click at [319, 180] on img at bounding box center [293, 173] width 89 height 50
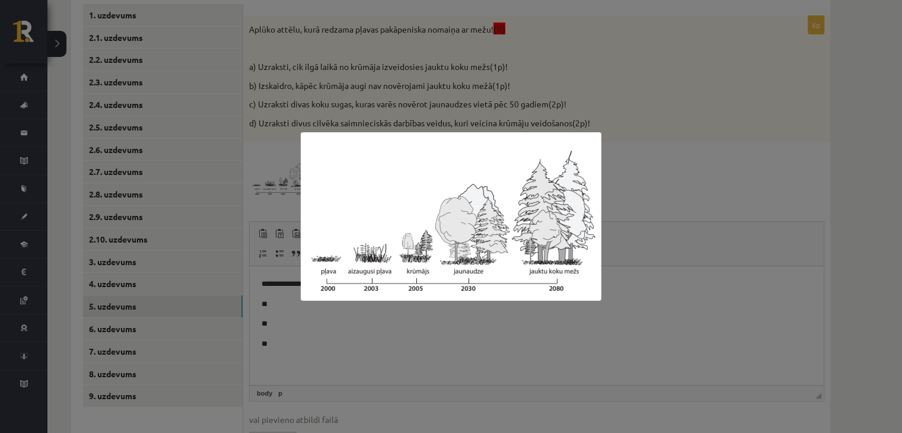
click at [719, 185] on div at bounding box center [451, 216] width 902 height 433
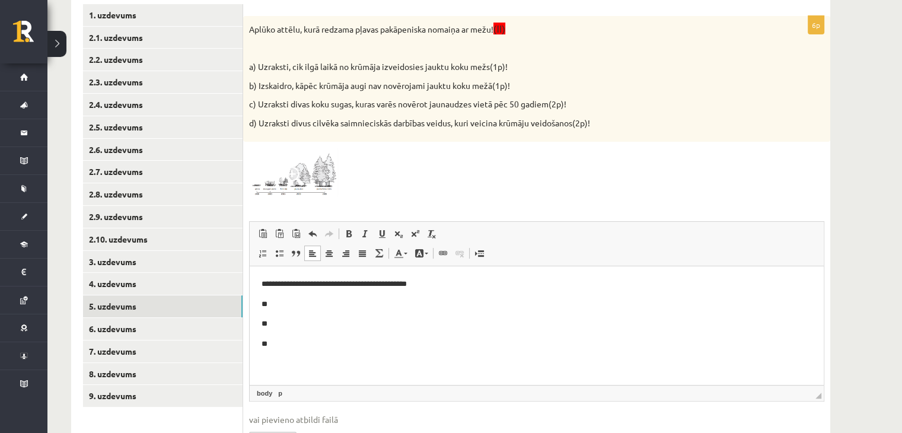
click at [339, 307] on p "**" at bounding box center [537, 304] width 551 height 12
click at [269, 304] on p "**********" at bounding box center [537, 304] width 551 height 12
click at [349, 299] on p "**********" at bounding box center [537, 304] width 551 height 12
drag, startPoint x: 584, startPoint y: 181, endPoint x: 330, endPoint y: 169, distance: 253.6
click at [330, 169] on div at bounding box center [537, 173] width 576 height 50
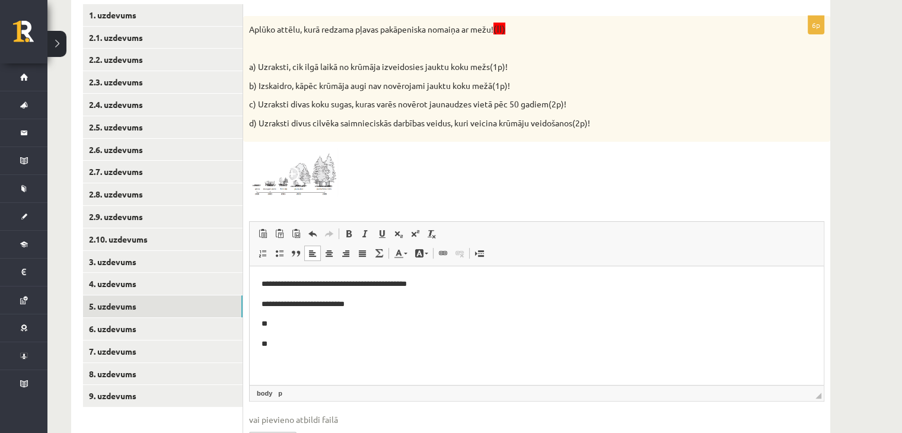
click at [330, 169] on img at bounding box center [293, 173] width 89 height 50
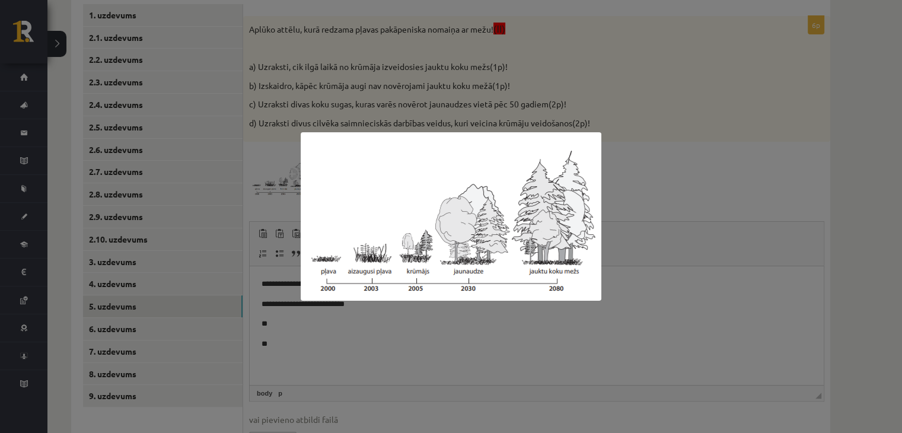
click at [650, 171] on div at bounding box center [451, 216] width 902 height 433
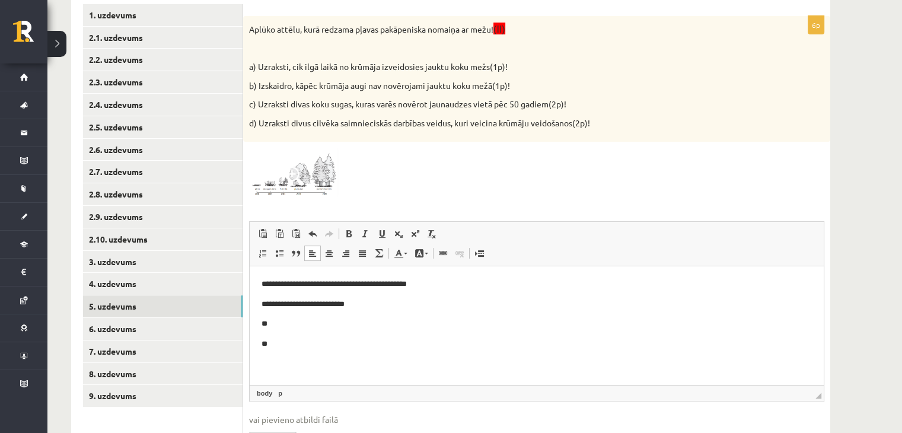
click at [328, 177] on img at bounding box center [293, 173] width 89 height 50
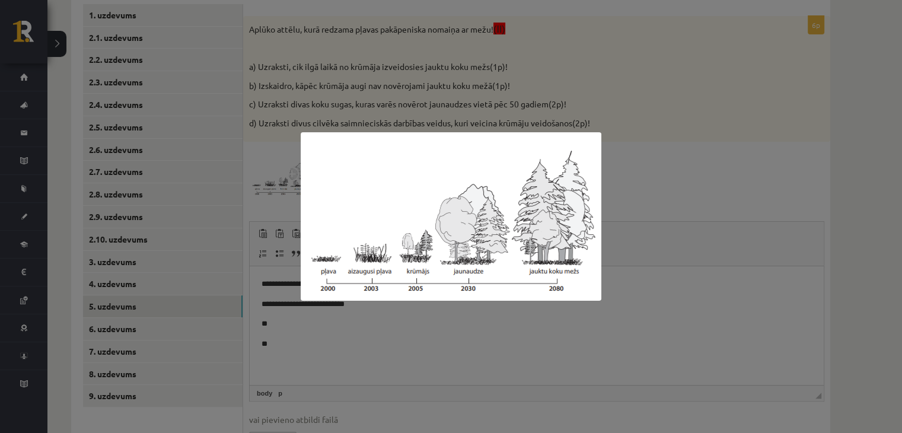
click at [657, 209] on div at bounding box center [451, 216] width 902 height 433
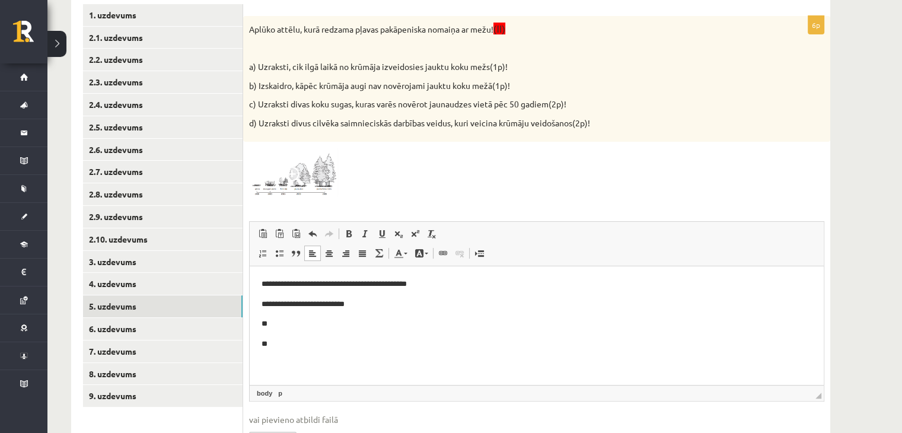
click at [332, 316] on body "**********" at bounding box center [537, 314] width 551 height 72
click at [272, 325] on p "********" at bounding box center [537, 324] width 551 height 12
click at [293, 326] on p "********" at bounding box center [537, 324] width 551 height 12
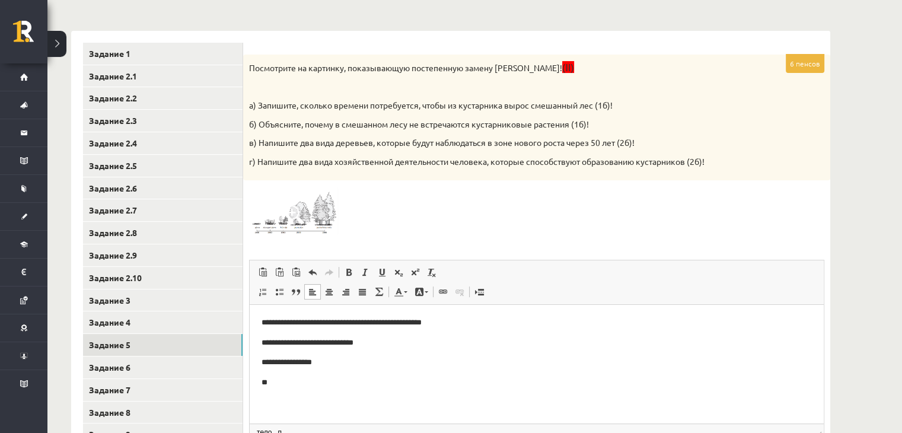
scroll to position [244, 0]
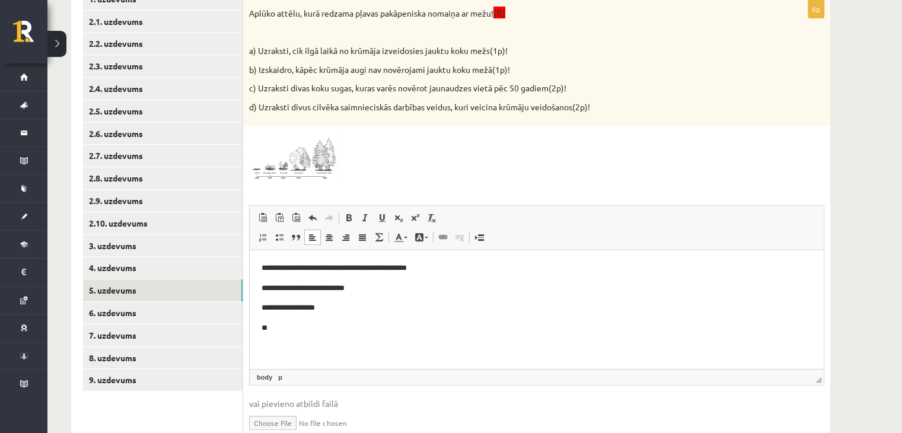
click at [581, 169] on div at bounding box center [537, 157] width 576 height 50
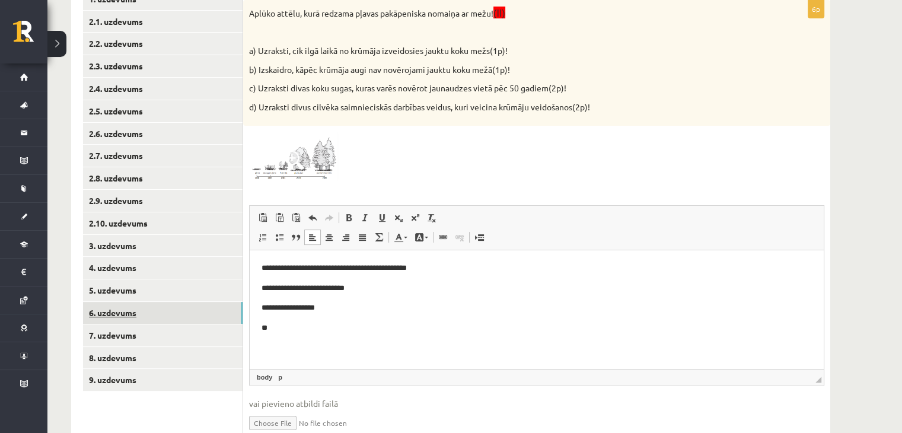
click at [121, 306] on link "6. uzdevums" at bounding box center [163, 313] width 160 height 22
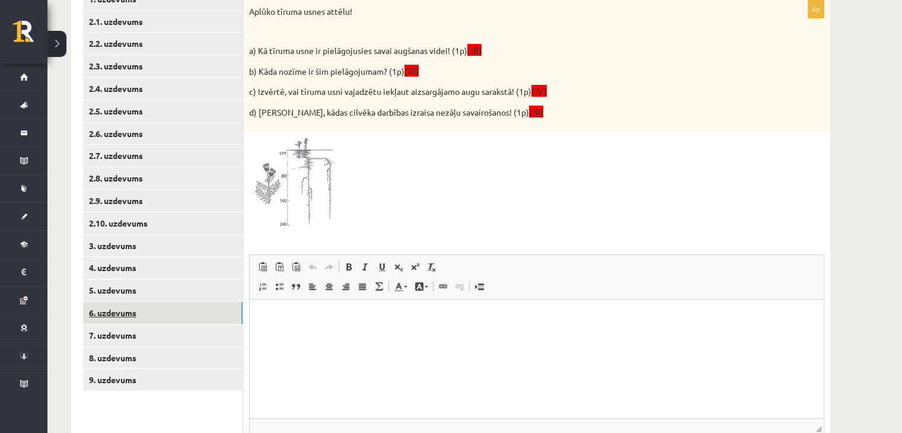
scroll to position [0, 0]
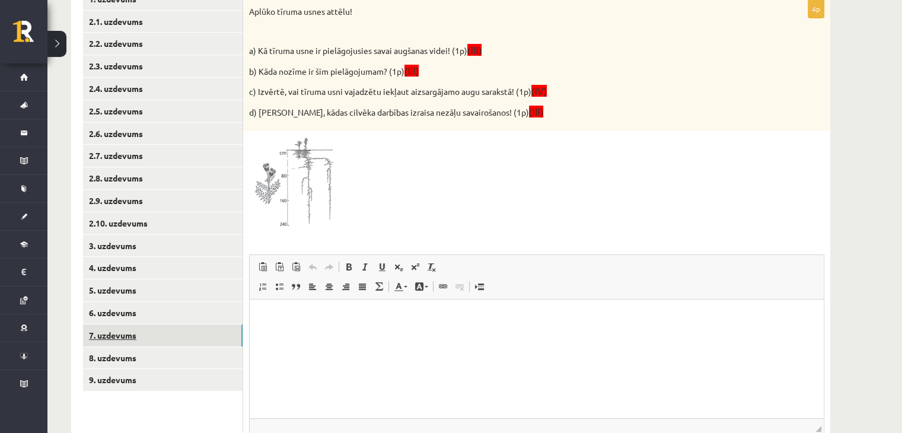
click at [116, 335] on link "7. uzdevums" at bounding box center [163, 336] width 160 height 22
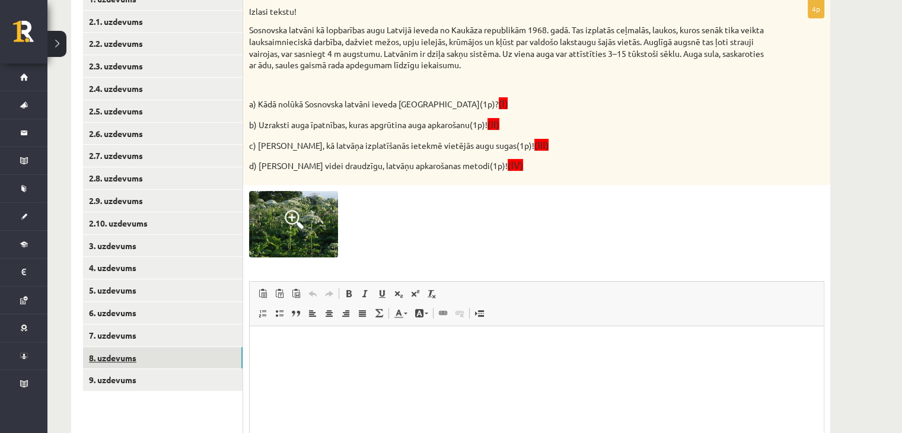
click at [114, 366] on link "8. uzdevums" at bounding box center [163, 358] width 160 height 22
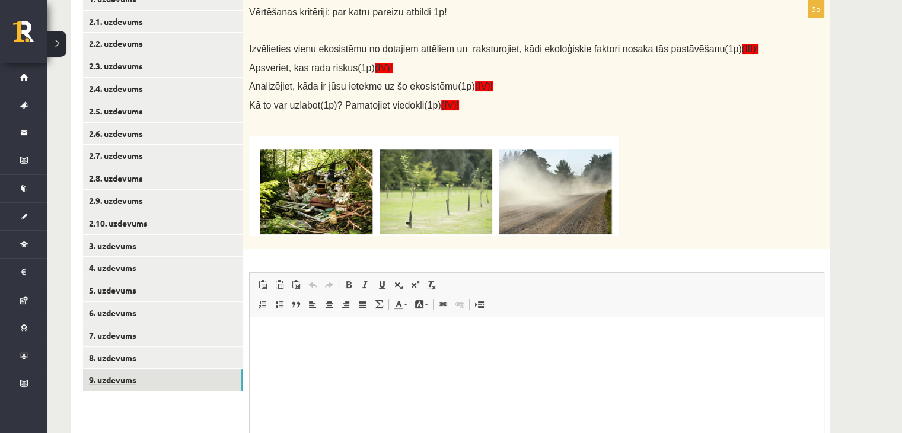
click at [117, 383] on link "9. uzdevums" at bounding box center [163, 380] width 160 height 22
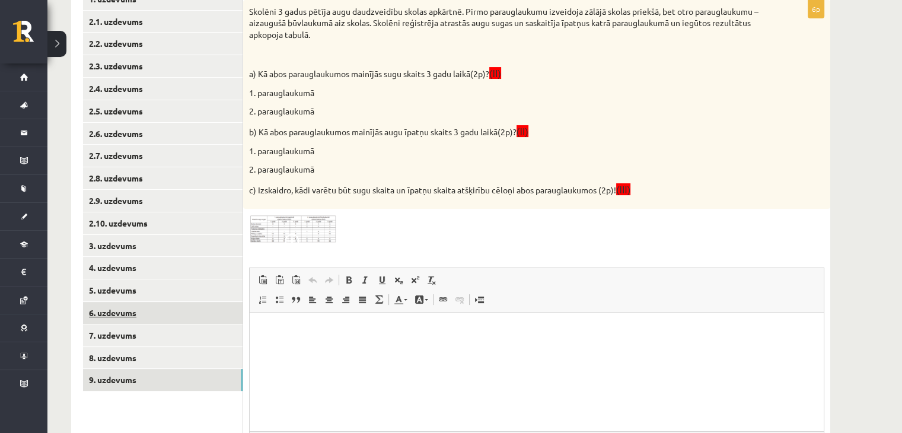
click at [116, 313] on link "6. uzdevums" at bounding box center [163, 313] width 160 height 22
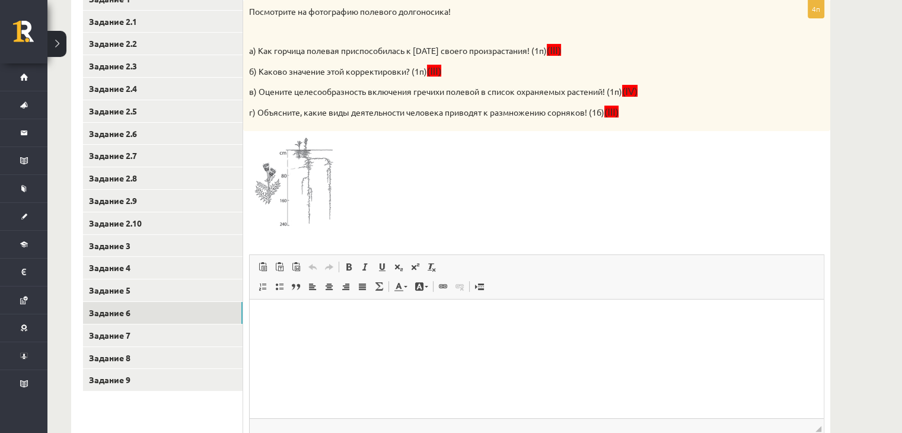
click at [668, 158] on div at bounding box center [537, 184] width 576 height 94
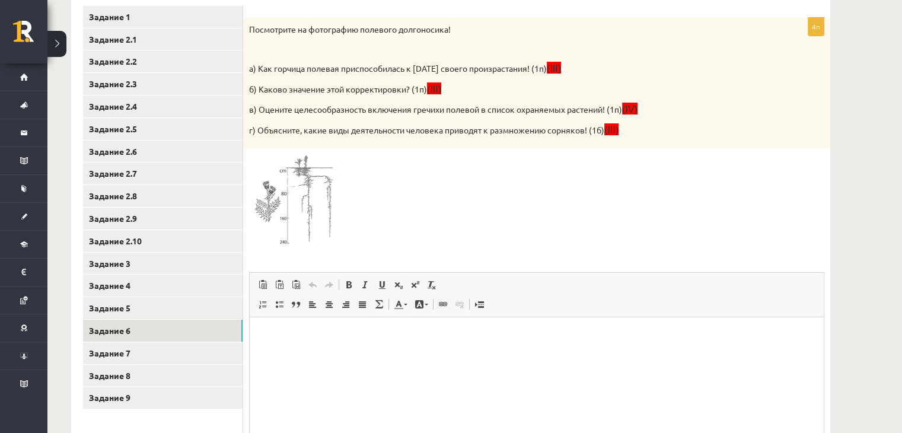
click at [332, 217] on img at bounding box center [293, 202] width 89 height 94
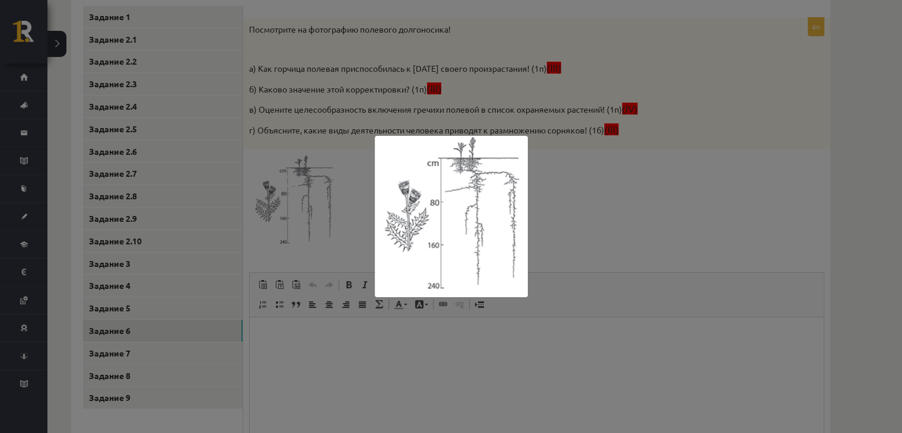
click at [608, 183] on div at bounding box center [451, 216] width 902 height 433
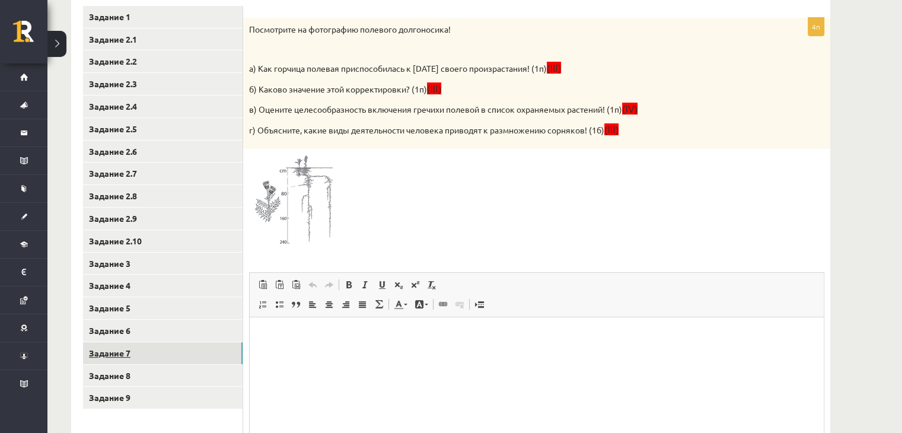
click at [215, 344] on link "Задание 7" at bounding box center [163, 353] width 160 height 22
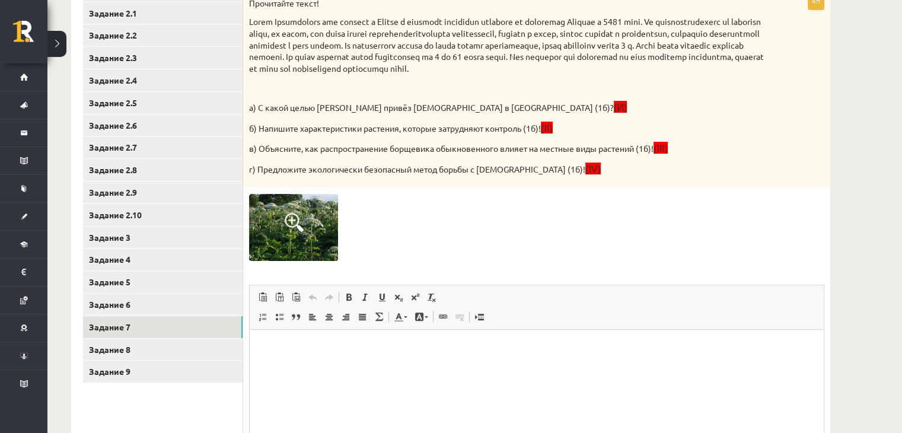
scroll to position [252, 0]
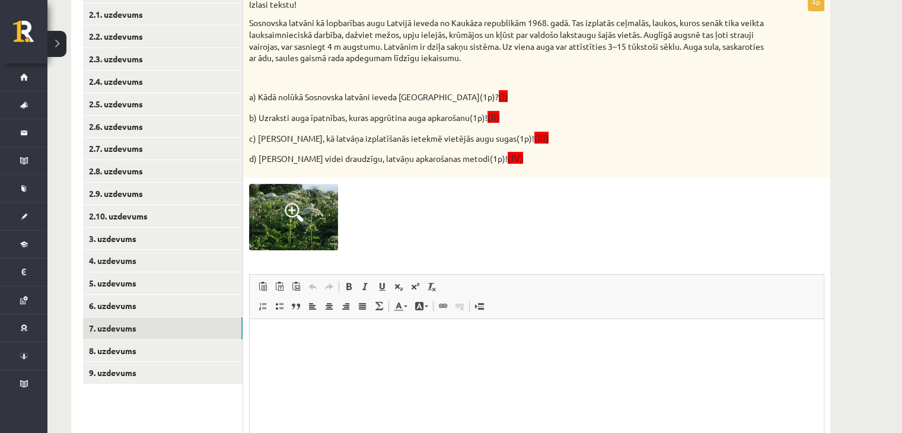
click at [591, 129] on div "Izlasi tekstu! Sosnovska latvāni kā lopbarības augu Latvijā ieveda no Kaukāza r…" at bounding box center [536, 85] width 587 height 185
click at [685, 169] on div "Izlasi tekstu! Sosnovska latvāni kā lopbarības augu Latvijā ieveda no Kaukāza r…" at bounding box center [536, 85] width 587 height 185
drag, startPoint x: 250, startPoint y: 23, endPoint x: 377, endPoint y: 15, distance: 126.6
click at [377, 15] on div "Izlasi tekstu! Sosnovska latvāni kā lopbarības augu Latvijā ieveda no Kaukāza r…" at bounding box center [536, 85] width 587 height 185
click at [452, 72] on p at bounding box center [507, 77] width 516 height 12
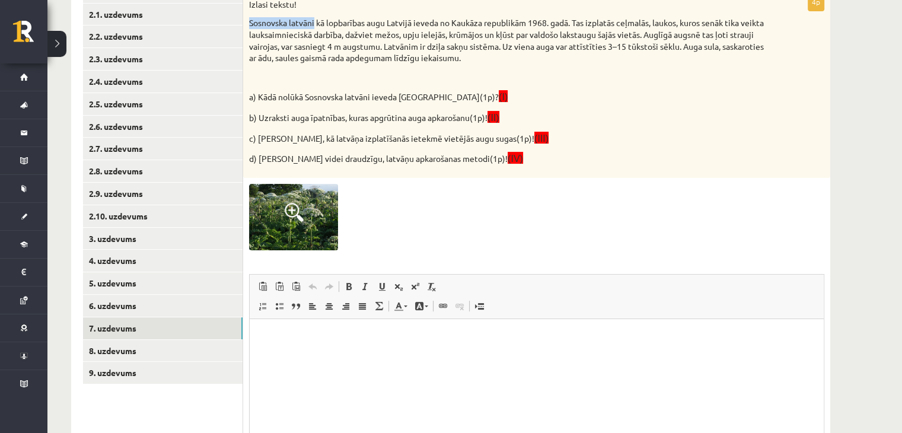
drag, startPoint x: 251, startPoint y: 20, endPoint x: 315, endPoint y: 24, distance: 64.2
click at [315, 24] on p "Sosnovska latvāni kā lopbarības augu Latvijā ieveda no Kaukāza republikām 1968.…" at bounding box center [507, 40] width 516 height 46
copy p "Sosnovska latvāni"
drag, startPoint x: 415, startPoint y: 20, endPoint x: 440, endPoint y: 23, distance: 25.0
click at [440, 23] on p "Sosnovska latvāni kā lopbarības augu Latvijā ieveda no Kaukāza republikām 1968.…" at bounding box center [507, 40] width 516 height 46
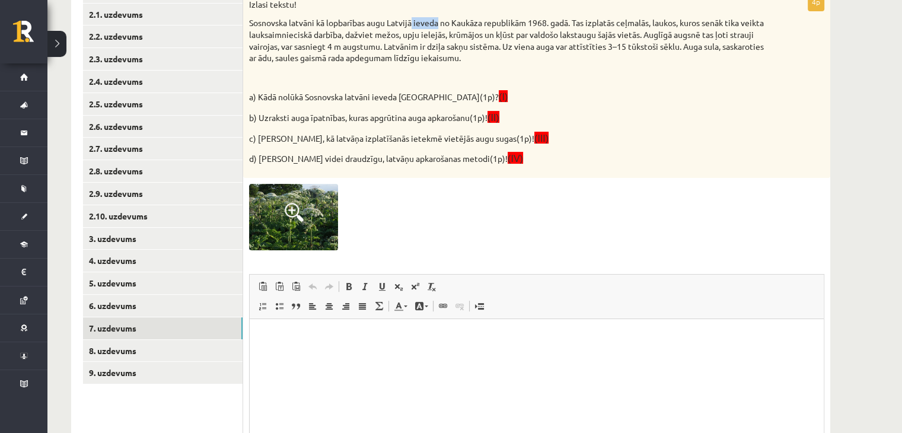
copy p "[DEMOGRAPHIC_DATA]"
drag, startPoint x: 391, startPoint y: 22, endPoint x: 414, endPoint y: 24, distance: 22.6
click at [414, 24] on p "Sosnovska latvāni kā lopbarības augu Latvijā ieveda no Kaukāza republikām 1968.…" at bounding box center [507, 40] width 516 height 46
copy p "[GEOGRAPHIC_DATA]"
drag, startPoint x: 319, startPoint y: 22, endPoint x: 366, endPoint y: 24, distance: 47.5
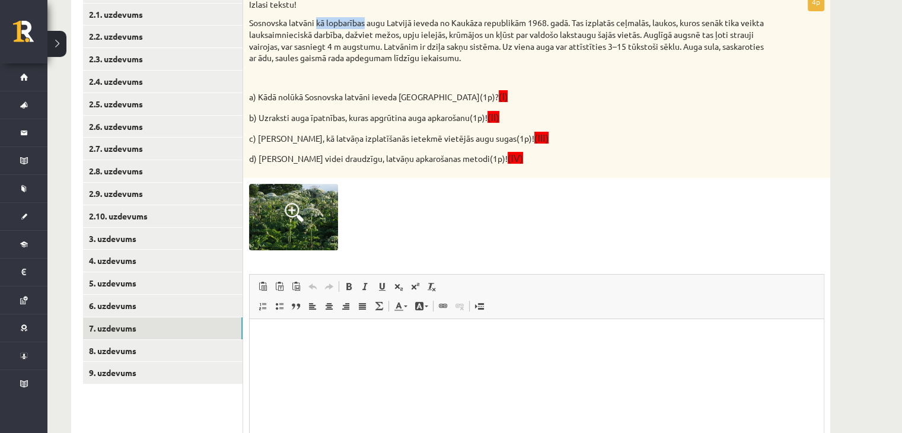
click at [366, 24] on p "Sosnovska latvāni kā lopbarības augu Latvijā ieveda no Kaukāza republikām 1968.…" at bounding box center [507, 40] width 516 height 46
copy p "kā lopbarības"
click at [296, 323] on html at bounding box center [537, 337] width 574 height 36
click at [526, 207] on div at bounding box center [537, 217] width 576 height 66
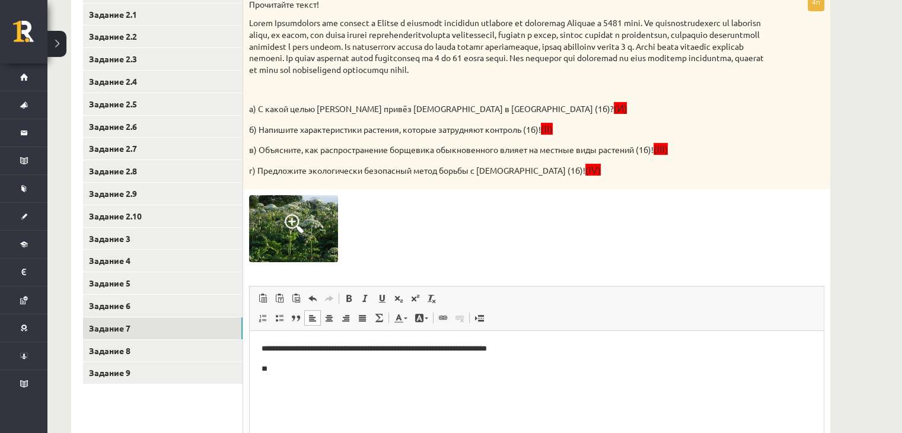
click at [728, 94] on p at bounding box center [507, 88] width 516 height 12
click at [770, 104] on div "Прочитайте текст! а) С какой целью [PERSON_NAME] привёз [DEMOGRAPHIC_DATA] в [G…" at bounding box center [536, 91] width 587 height 197
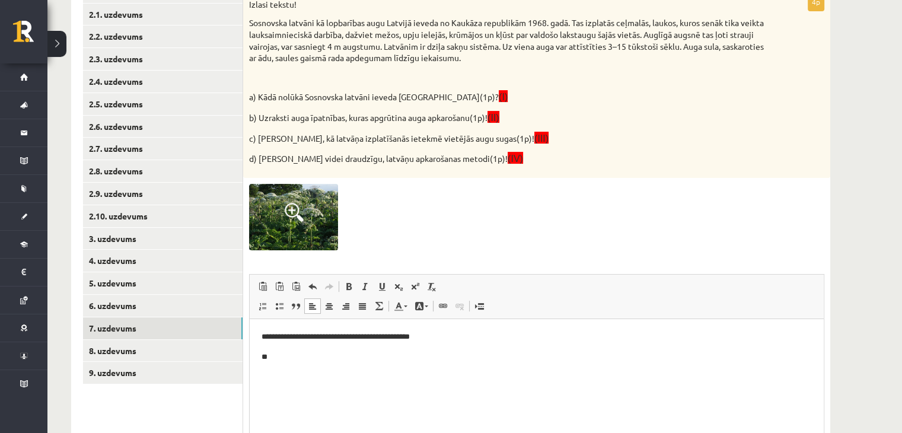
click at [283, 361] on p "**" at bounding box center [537, 357] width 551 height 12
click at [276, 380] on p "**" at bounding box center [537, 377] width 551 height 12
click at [269, 377] on p "**********" at bounding box center [537, 377] width 551 height 12
click at [404, 364] on body "**********" at bounding box center [537, 357] width 551 height 52
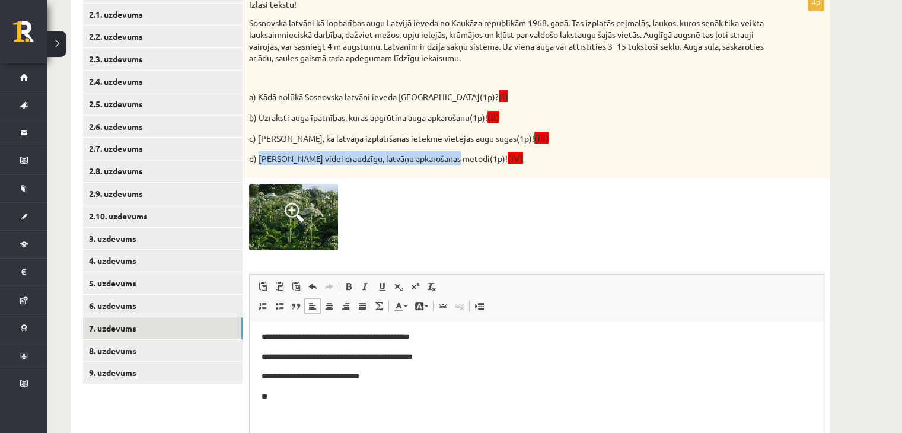
drag, startPoint x: 259, startPoint y: 158, endPoint x: 449, endPoint y: 157, distance: 189.9
click at [449, 157] on p "d) [PERSON_NAME] videi draudzīgu, latvāņu apkarošanas metodi(1p)! (IV)" at bounding box center [507, 158] width 516 height 14
copy p "Iesaki videi draudzīgu, latvāņu apkarošanas metodi"
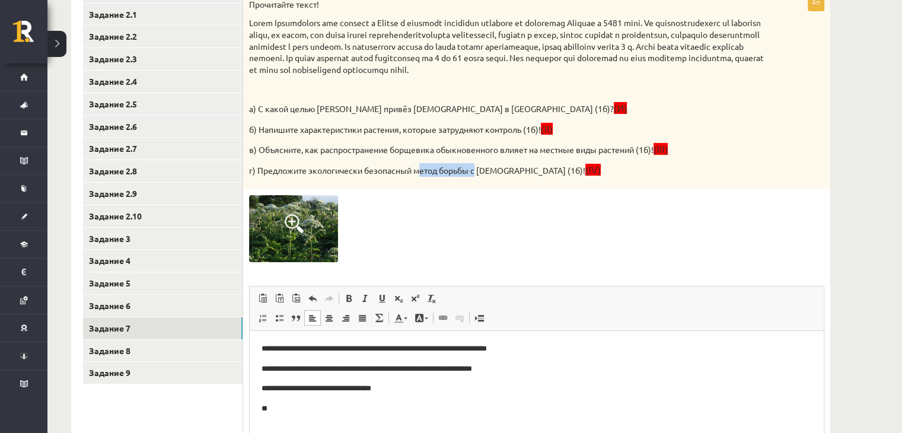
drag, startPoint x: 418, startPoint y: 182, endPoint x: 478, endPoint y: 180, distance: 60.0
click at [478, 176] on font "г) Предложите экологически безопасный метод борьбы с [DEMOGRAPHIC_DATA] (1б)!" at bounding box center [417, 170] width 336 height 11
copy font "етод борьбы [PERSON_NAME]"
click at [298, 401] on body "**********" at bounding box center [537, 378] width 551 height 72
click at [271, 408] on p "**********" at bounding box center [537, 408] width 551 height 12
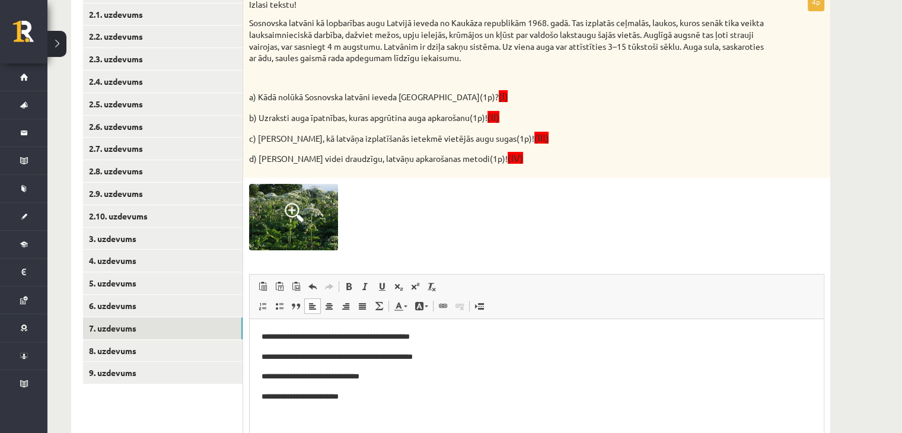
click at [268, 398] on p "**********" at bounding box center [537, 397] width 551 height 12
click at [363, 396] on p "**********" at bounding box center [537, 397] width 551 height 12
click at [160, 354] on link "8. uzdevums" at bounding box center [163, 351] width 160 height 22
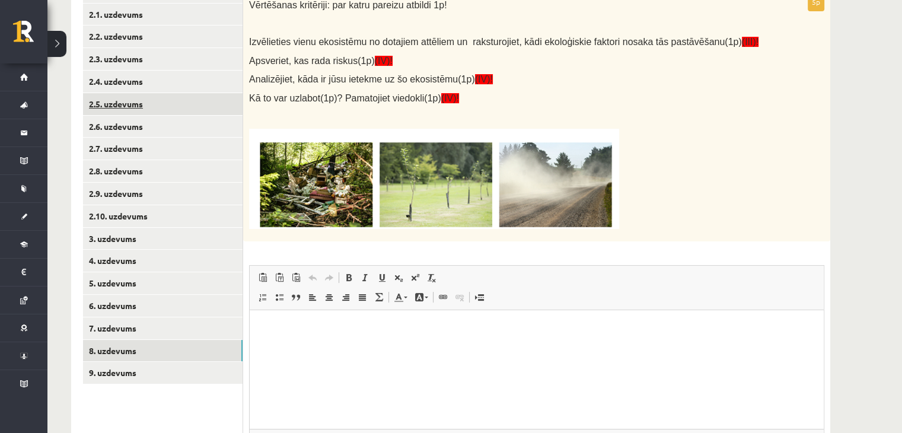
scroll to position [238, 0]
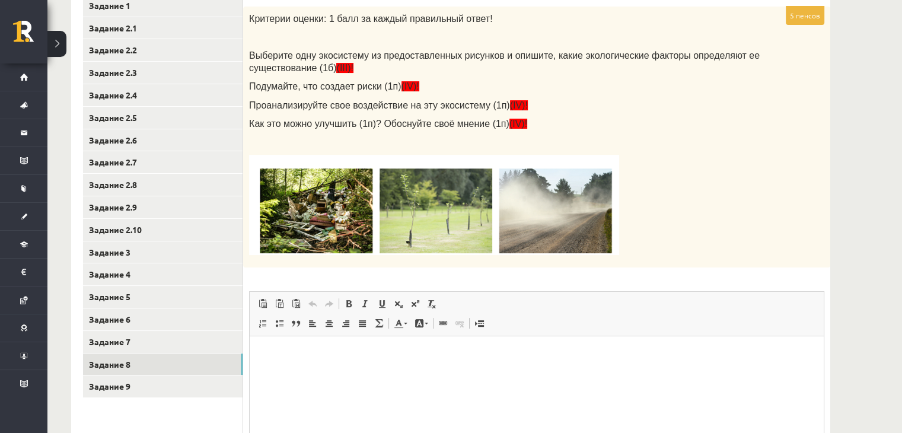
click at [819, 134] on div "Критерии оценки: 1 балл за каждый правильный ответ! Выберите одну экосистему из…" at bounding box center [536, 137] width 587 height 261
click at [341, 226] on img at bounding box center [434, 205] width 370 height 100
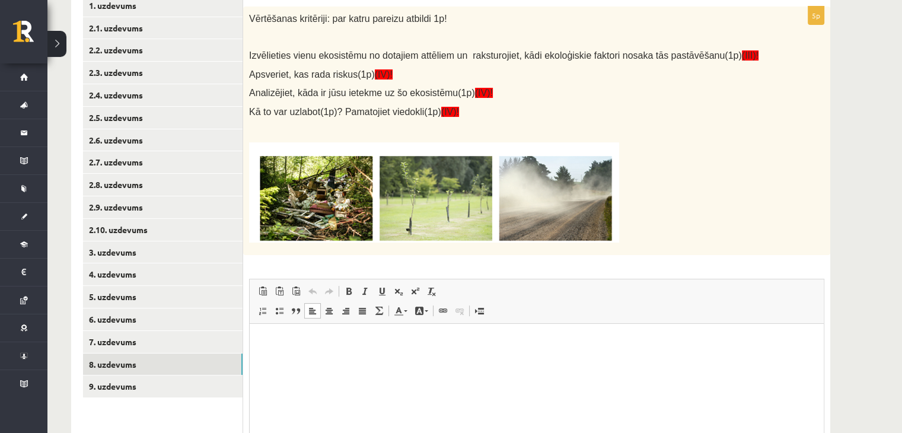
click at [332, 341] on p "Визуальный текстовый редактор, wiswyg-editor-user-answer-47024784639460" at bounding box center [537, 342] width 551 height 12
paste body "Визуальный текстовый редактор, wiswyg-editor-user-answer-47024784639460"
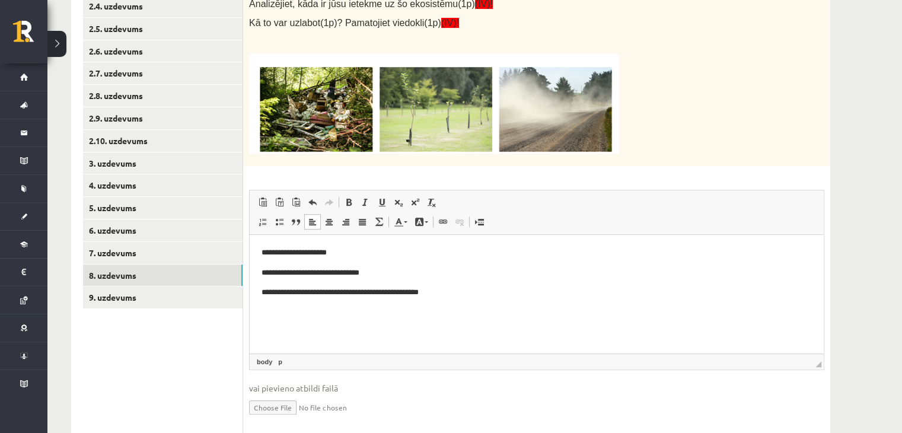
scroll to position [328, 0]
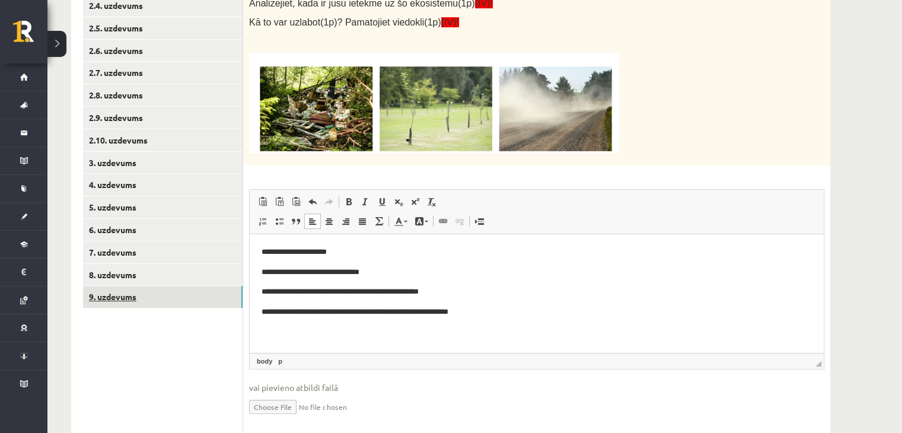
click at [218, 288] on link "9. uzdevums" at bounding box center [163, 297] width 160 height 22
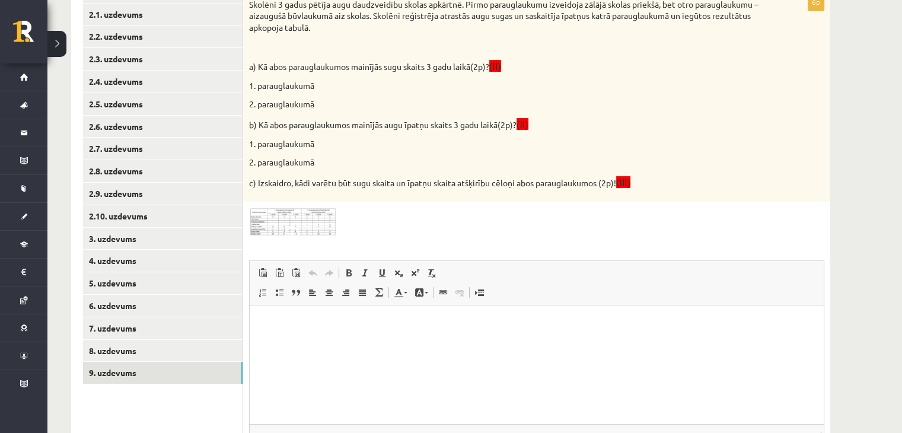
scroll to position [237, 0]
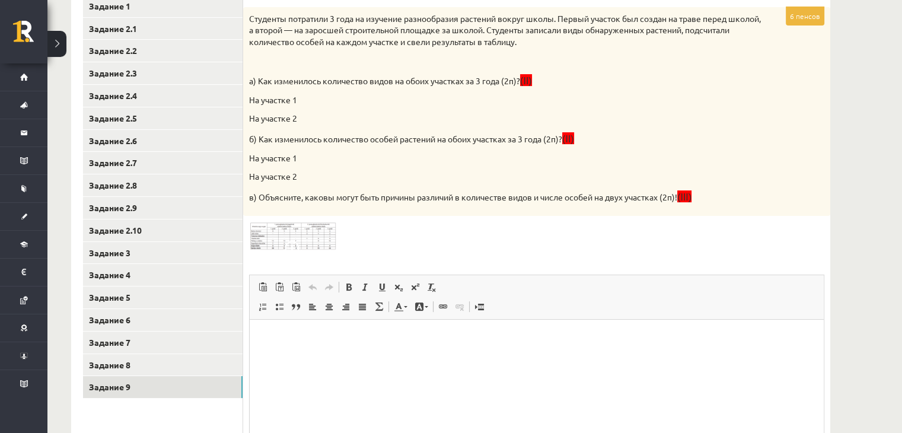
click at [330, 233] on img at bounding box center [293, 236] width 89 height 29
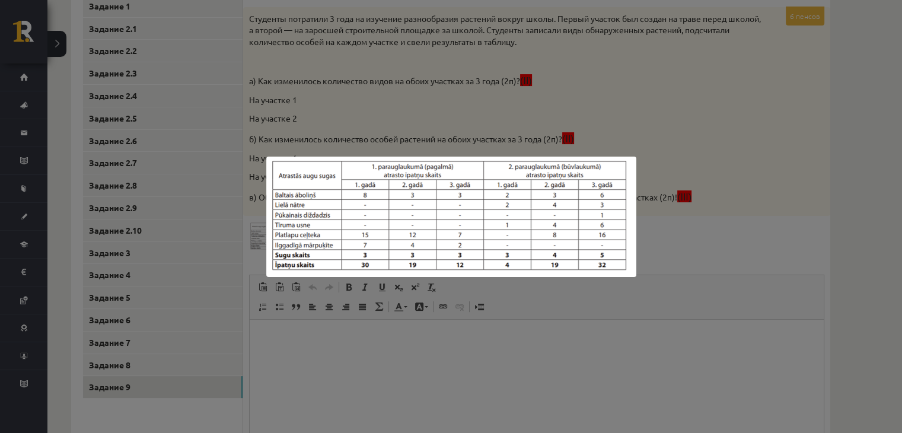
click at [548, 100] on div at bounding box center [451, 216] width 902 height 433
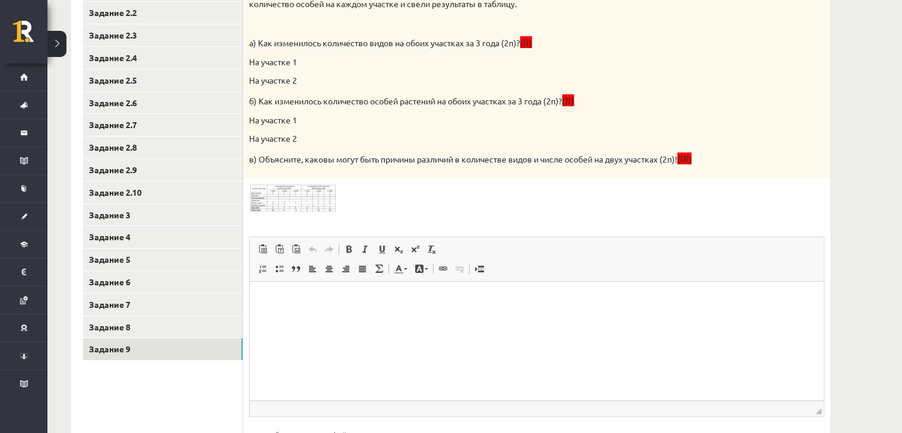
scroll to position [277, 0]
click at [277, 202] on img at bounding box center [293, 197] width 89 height 29
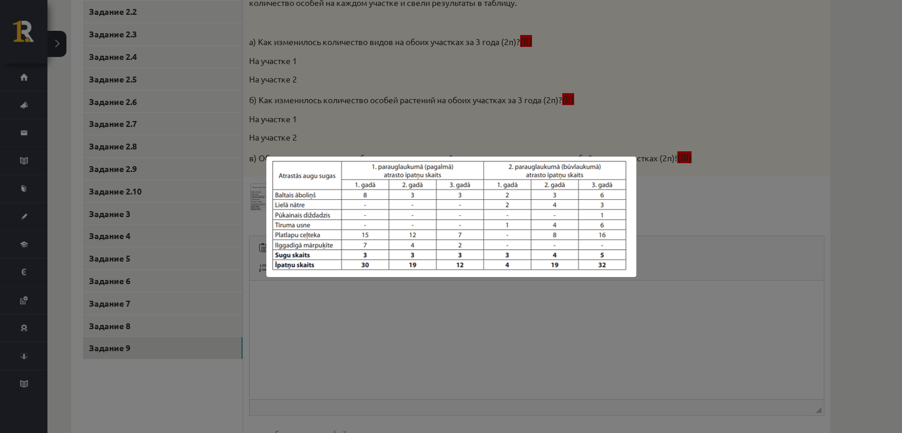
click at [367, 310] on div at bounding box center [451, 216] width 902 height 433
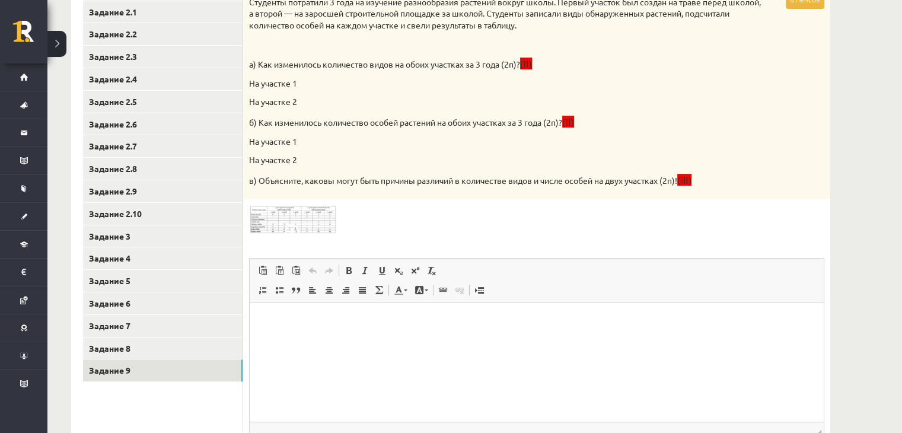
scroll to position [250, 0]
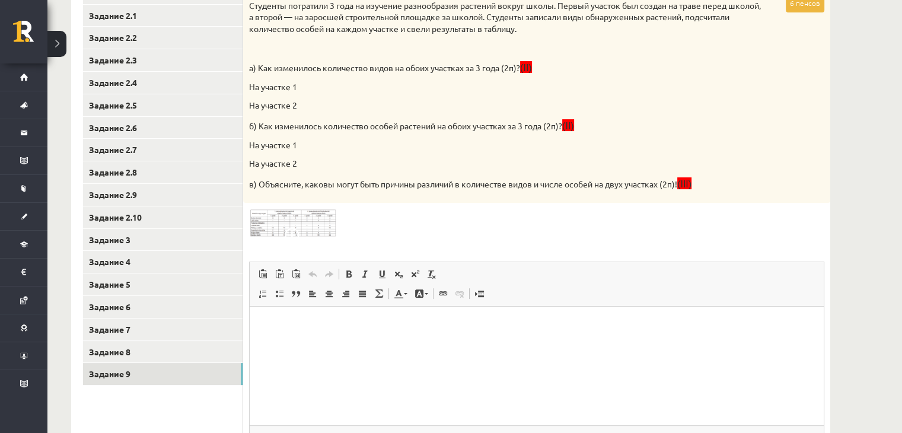
click at [300, 218] on img at bounding box center [293, 223] width 89 height 29
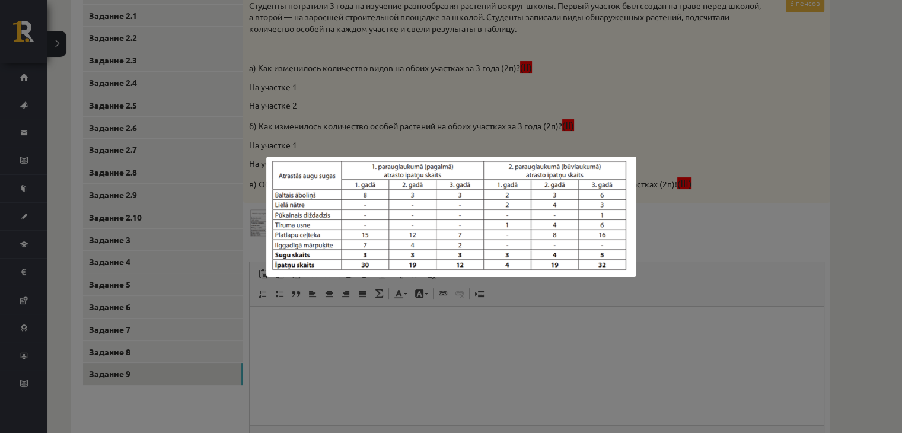
click at [345, 160] on img at bounding box center [451, 217] width 370 height 120
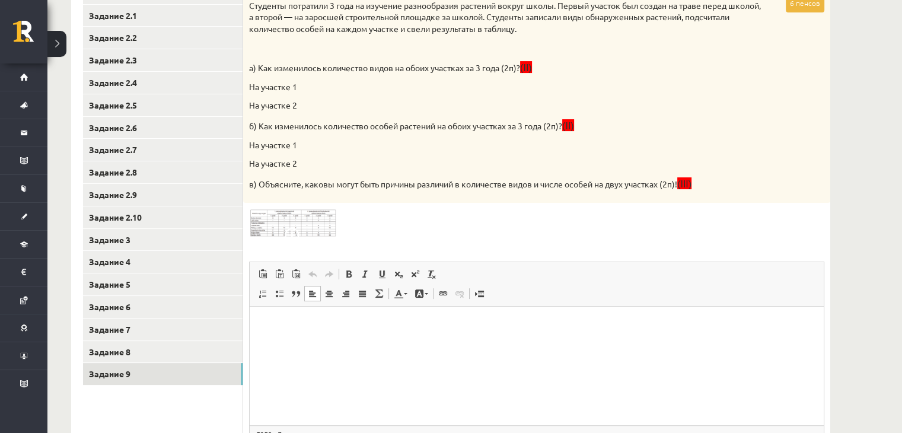
click at [314, 331] on html at bounding box center [537, 325] width 574 height 36
click at [278, 215] on img at bounding box center [293, 223] width 89 height 29
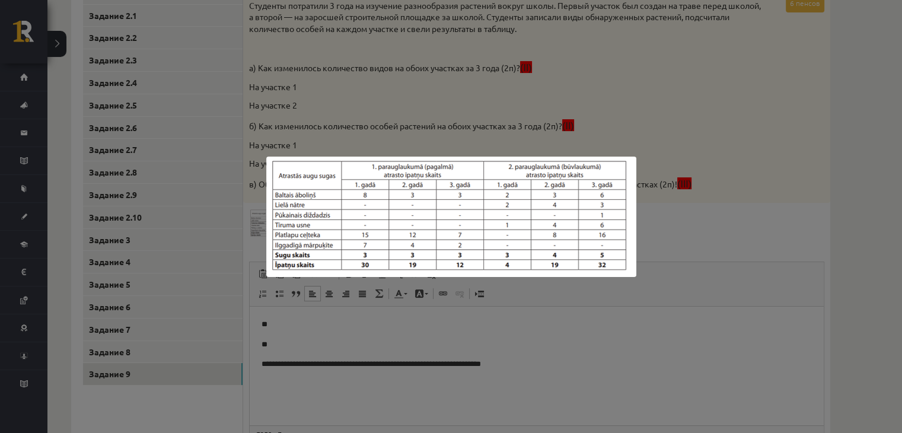
click at [345, 354] on div at bounding box center [451, 216] width 902 height 433
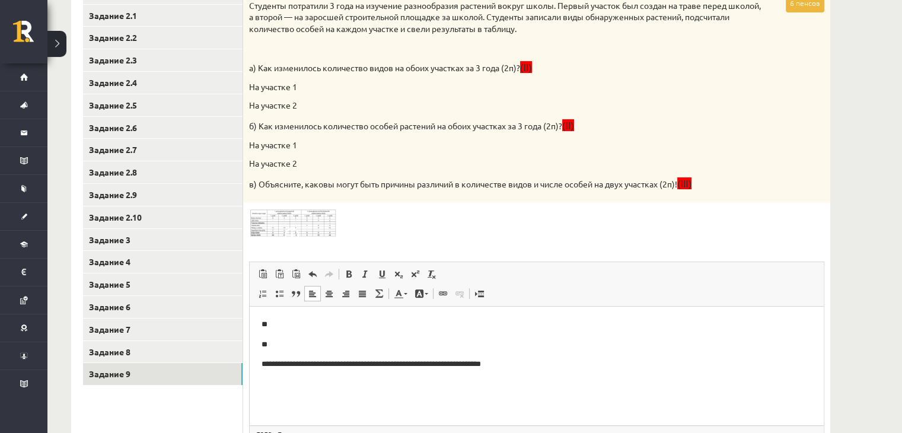
click at [297, 220] on img at bounding box center [293, 223] width 89 height 29
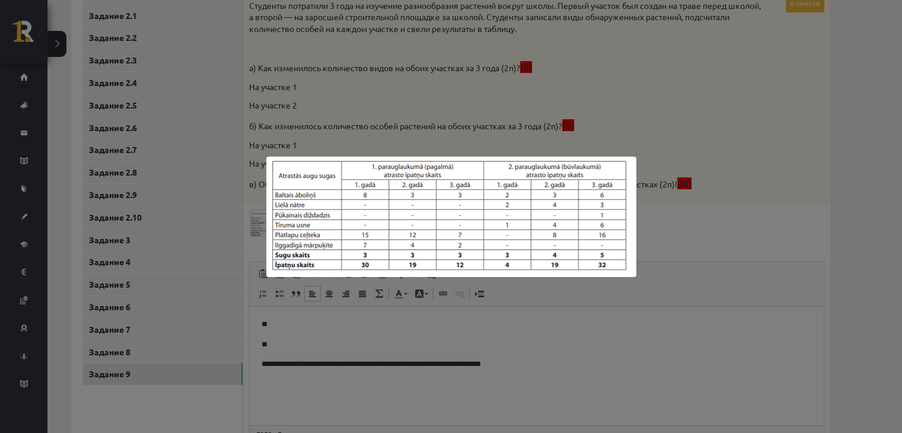
click at [469, 151] on div at bounding box center [451, 216] width 902 height 433
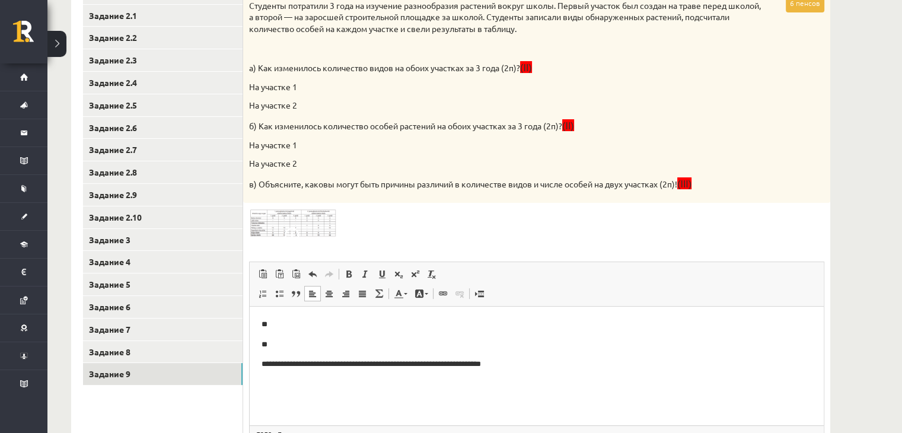
click at [283, 215] on img at bounding box center [293, 223] width 89 height 29
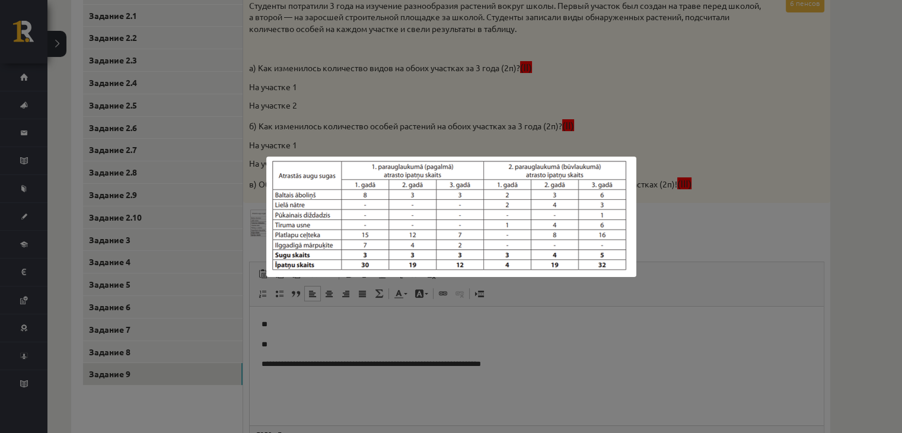
click at [532, 114] on div at bounding box center [451, 216] width 902 height 433
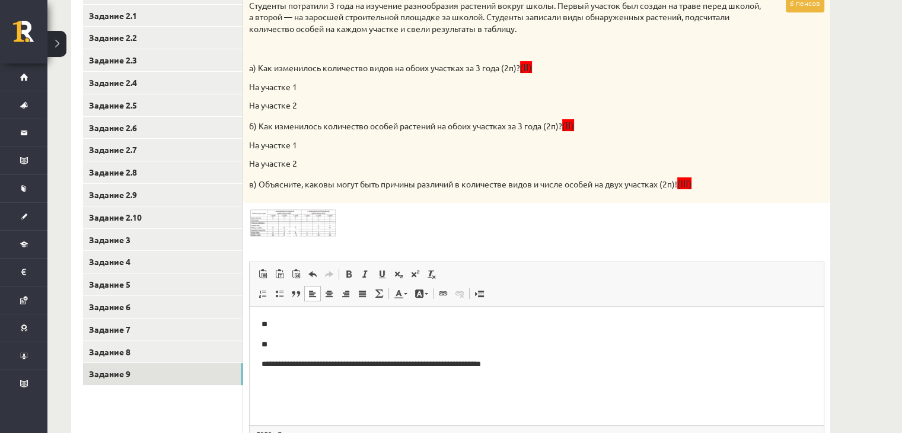
click at [294, 317] on html "**********" at bounding box center [537, 345] width 574 height 76
click at [414, 324] on p "**********" at bounding box center [537, 325] width 551 height 12
click at [277, 322] on p "**********" at bounding box center [537, 325] width 551 height 12
click at [300, 343] on p "**" at bounding box center [537, 345] width 551 height 12
click at [295, 228] on span at bounding box center [294, 237] width 19 height 19
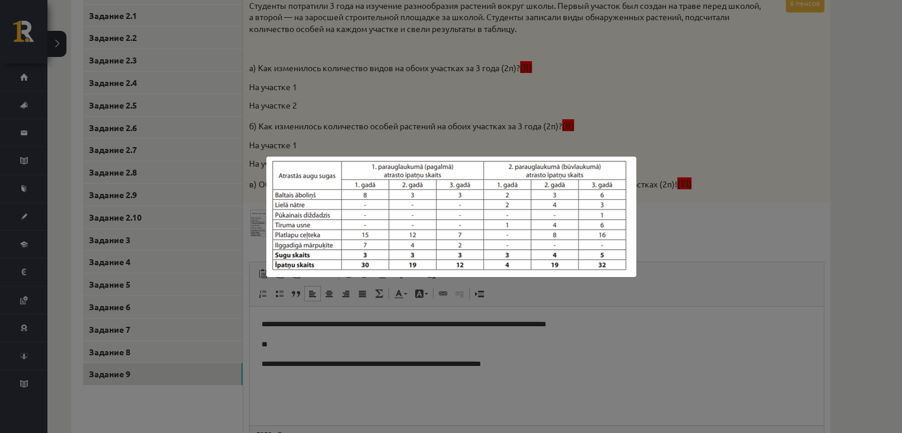
click at [351, 330] on div at bounding box center [451, 216] width 902 height 433
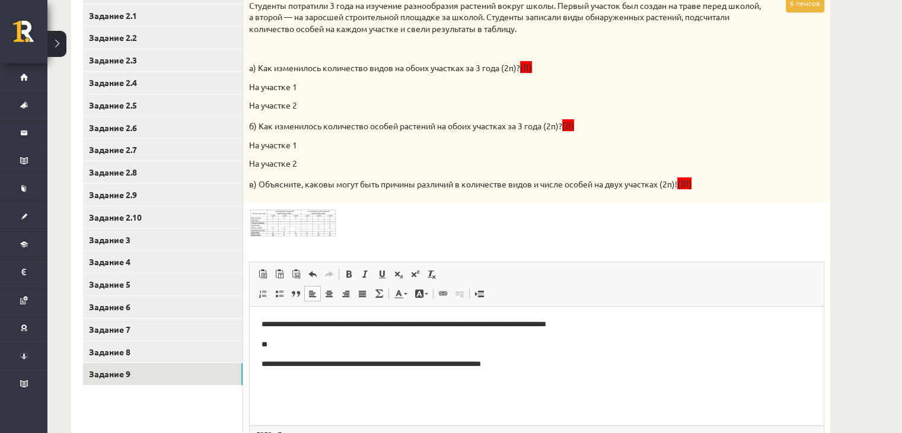
click at [293, 217] on img at bounding box center [293, 223] width 89 height 29
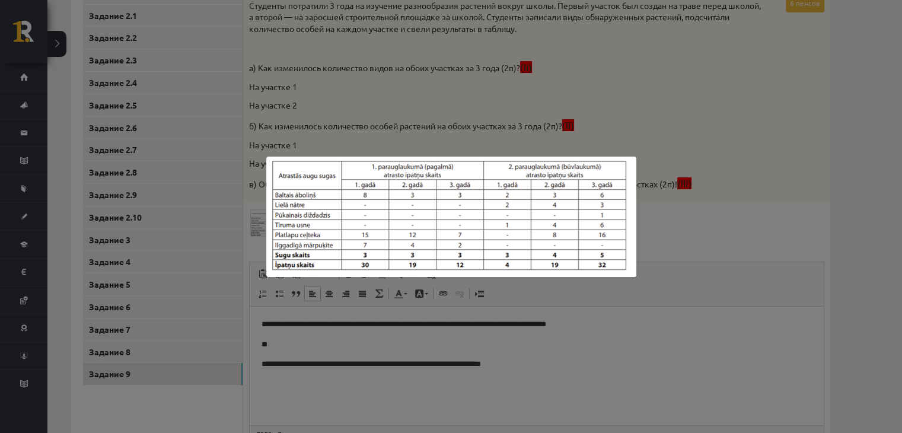
click at [329, 110] on div at bounding box center [451, 216] width 902 height 433
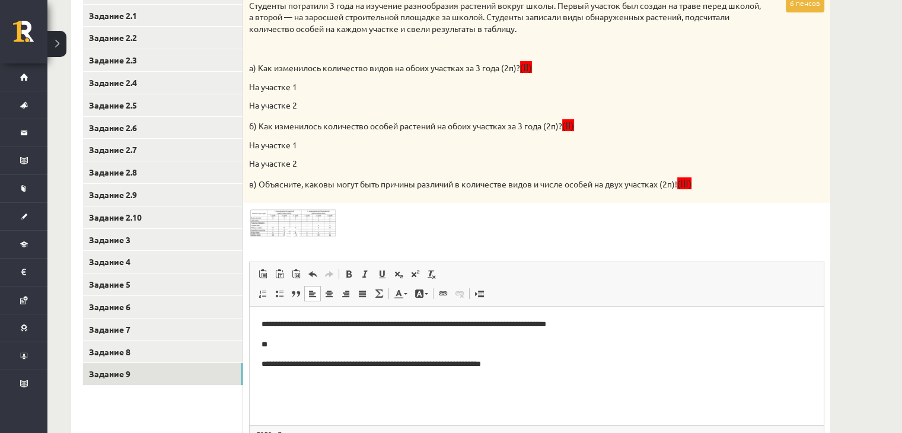
click at [298, 347] on p "**" at bounding box center [537, 345] width 551 height 12
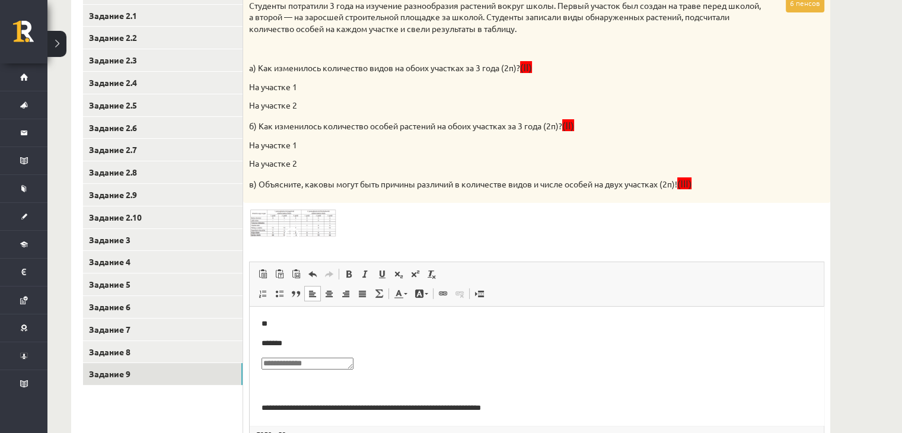
click at [265, 342] on p "*******" at bounding box center [533, 344] width 542 height 12
click at [275, 363] on textarea "Визуальный текстовый редактор, wiswyg-editor-user-answer-47024780569780" at bounding box center [308, 364] width 92 height 12
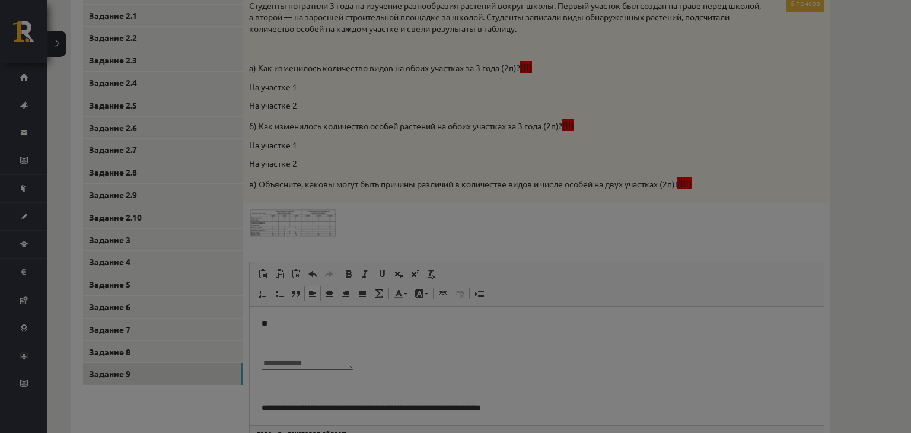
type input "*"
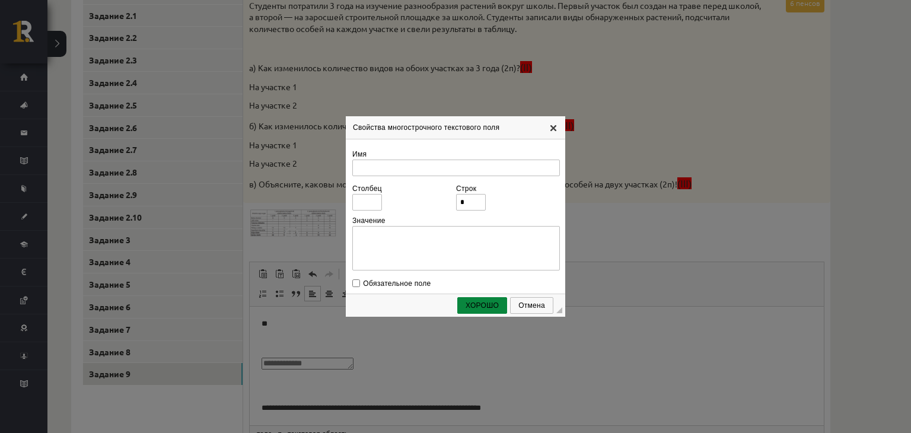
click at [554, 126] on link "Х" at bounding box center [553, 127] width 9 height 9
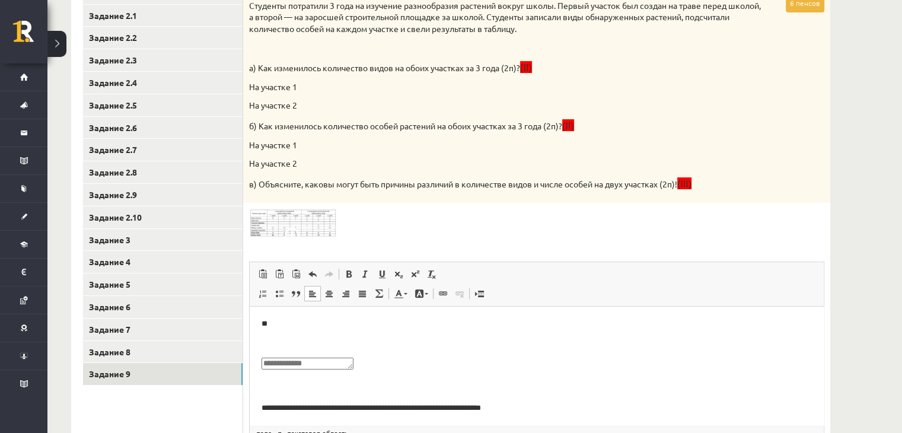
click at [423, 366] on p "Визуальный текстовый редактор, wiswyg-editor-user-answer-47024780569780" at bounding box center [537, 366] width 551 height 17
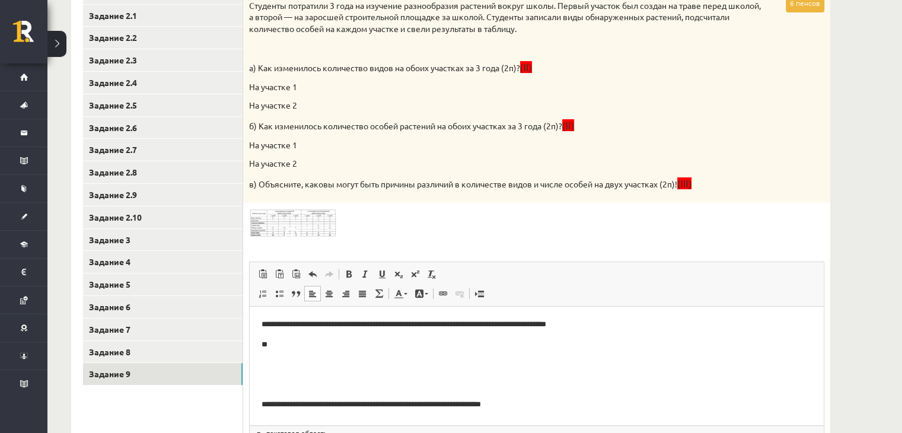
click at [423, 366] on p "Визуальный текстовый редактор, wiswyg-editor-user-answer-47024780569780" at bounding box center [537, 364] width 551 height 12
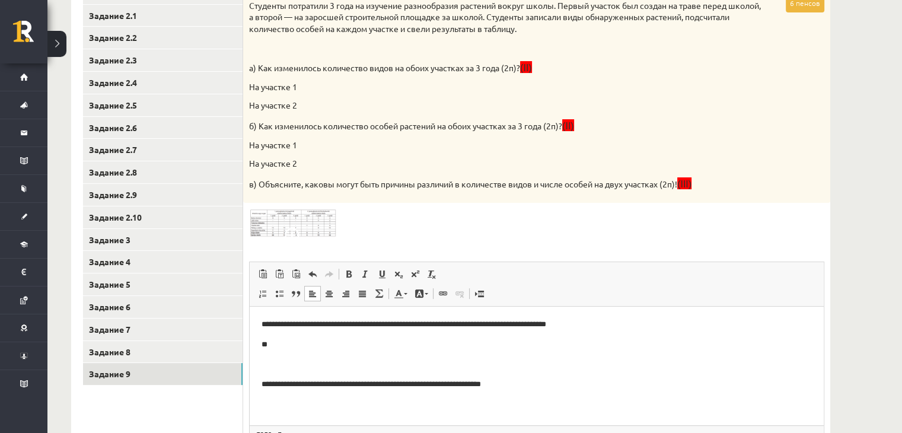
click at [395, 377] on body "**********" at bounding box center [537, 355] width 551 height 72
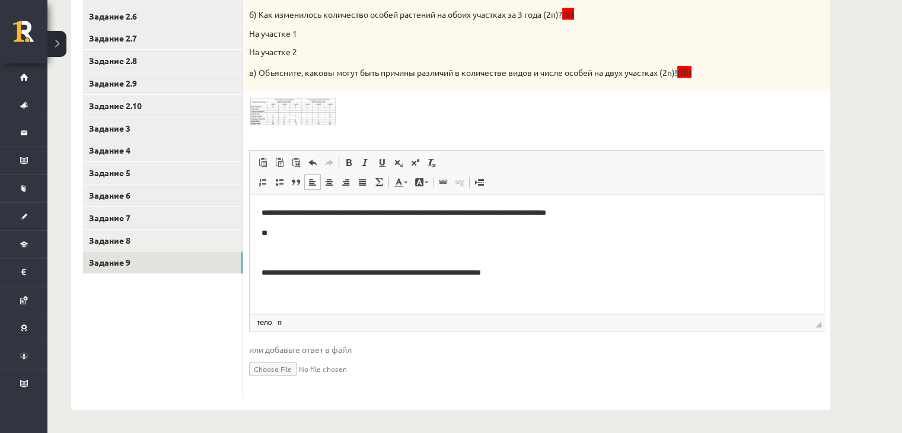
scroll to position [361, 0]
click at [322, 316] on span "◢ Путь элементов тело п" at bounding box center [537, 322] width 574 height 17
click at [307, 244] on body "**********" at bounding box center [537, 244] width 551 height 72
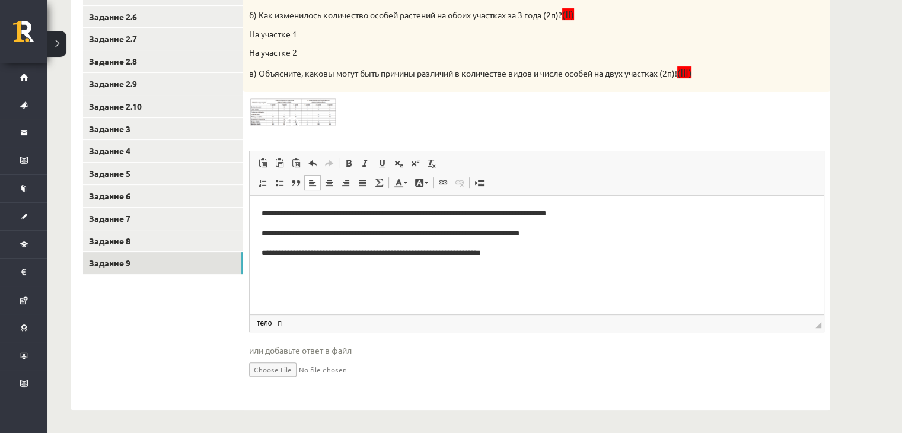
click at [277, 234] on p "**********" at bounding box center [537, 234] width 551 height 12
click at [425, 234] on p "**********" at bounding box center [537, 234] width 551 height 12
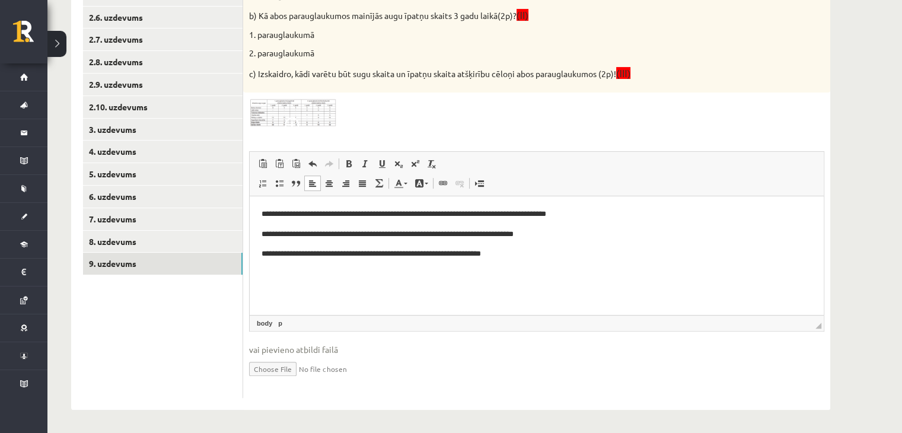
click at [285, 319] on span "body p" at bounding box center [274, 323] width 39 height 11
click at [275, 323] on span "body p" at bounding box center [274, 323] width 39 height 11
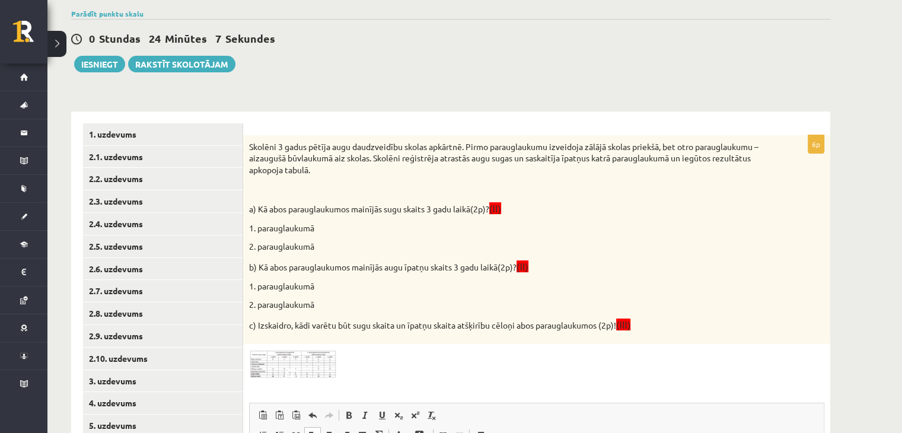
scroll to position [98, 0]
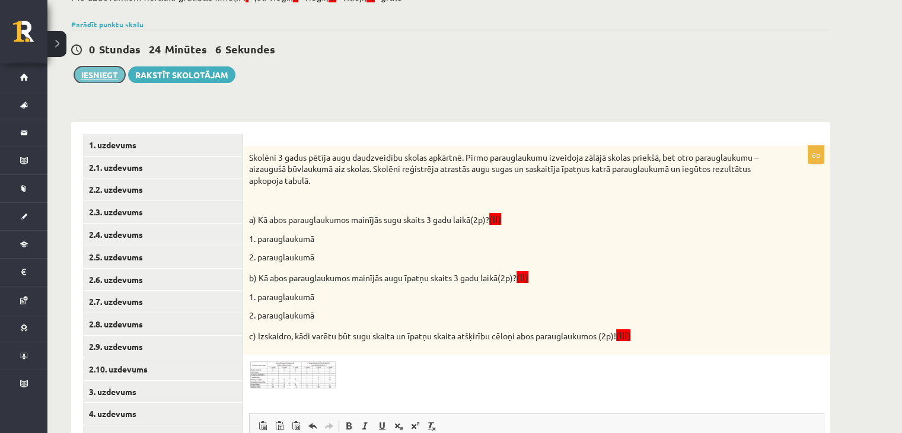
click at [90, 66] on button "Iesniegt" at bounding box center [99, 74] width 51 height 17
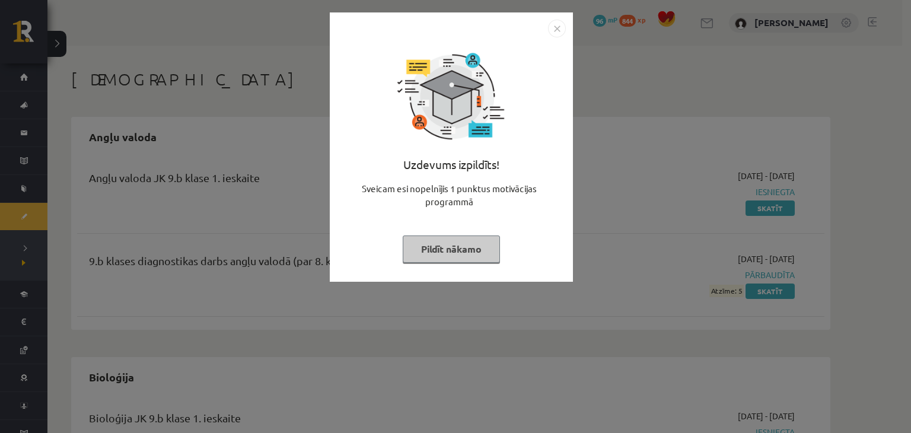
click at [560, 27] on img "Close" at bounding box center [557, 29] width 18 height 18
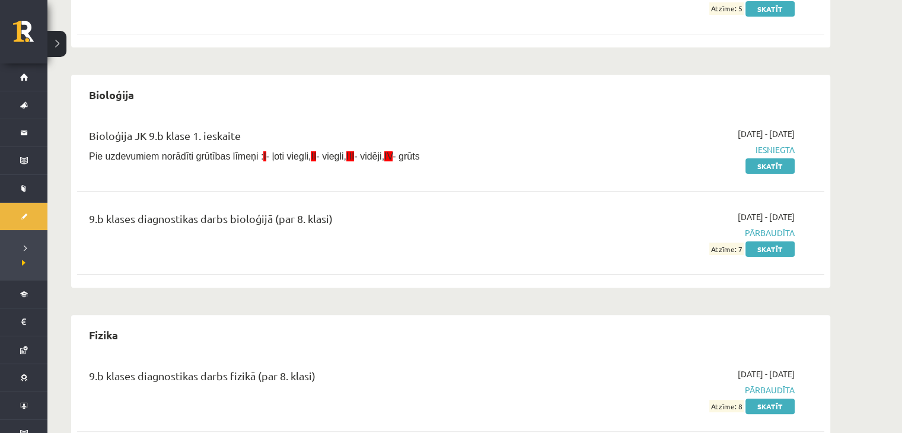
scroll to position [317, 0]
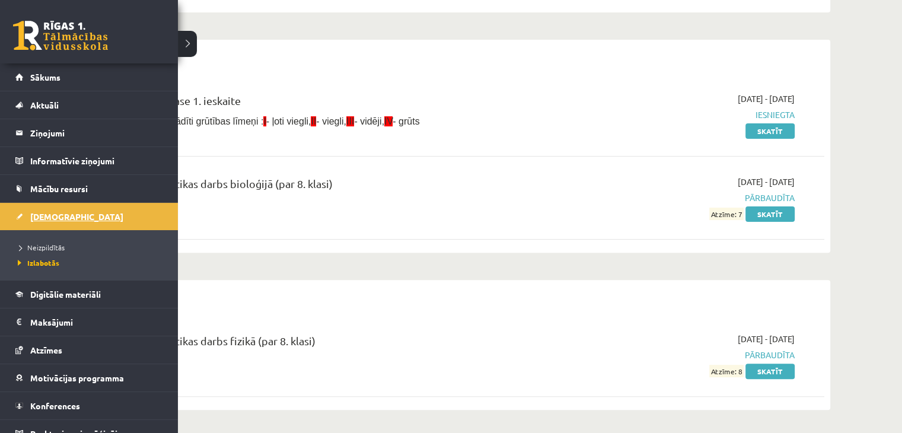
click at [34, 212] on span "[DEMOGRAPHIC_DATA]" at bounding box center [76, 216] width 93 height 11
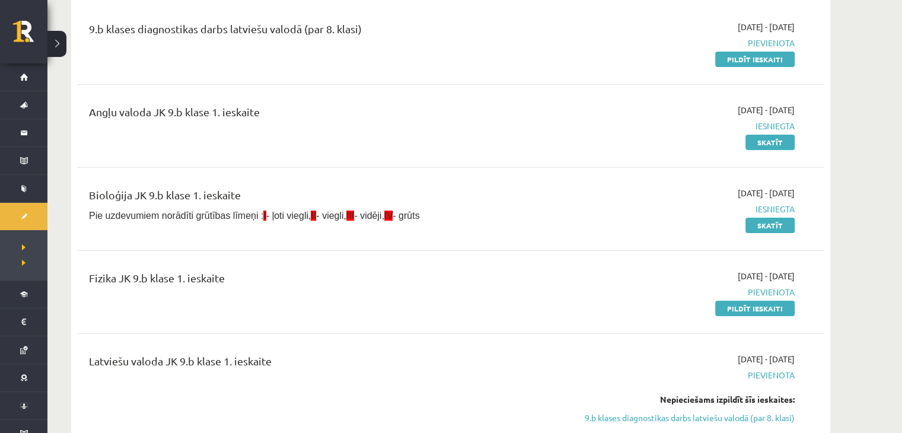
scroll to position [150, 0]
